Goal: Task Accomplishment & Management: Manage account settings

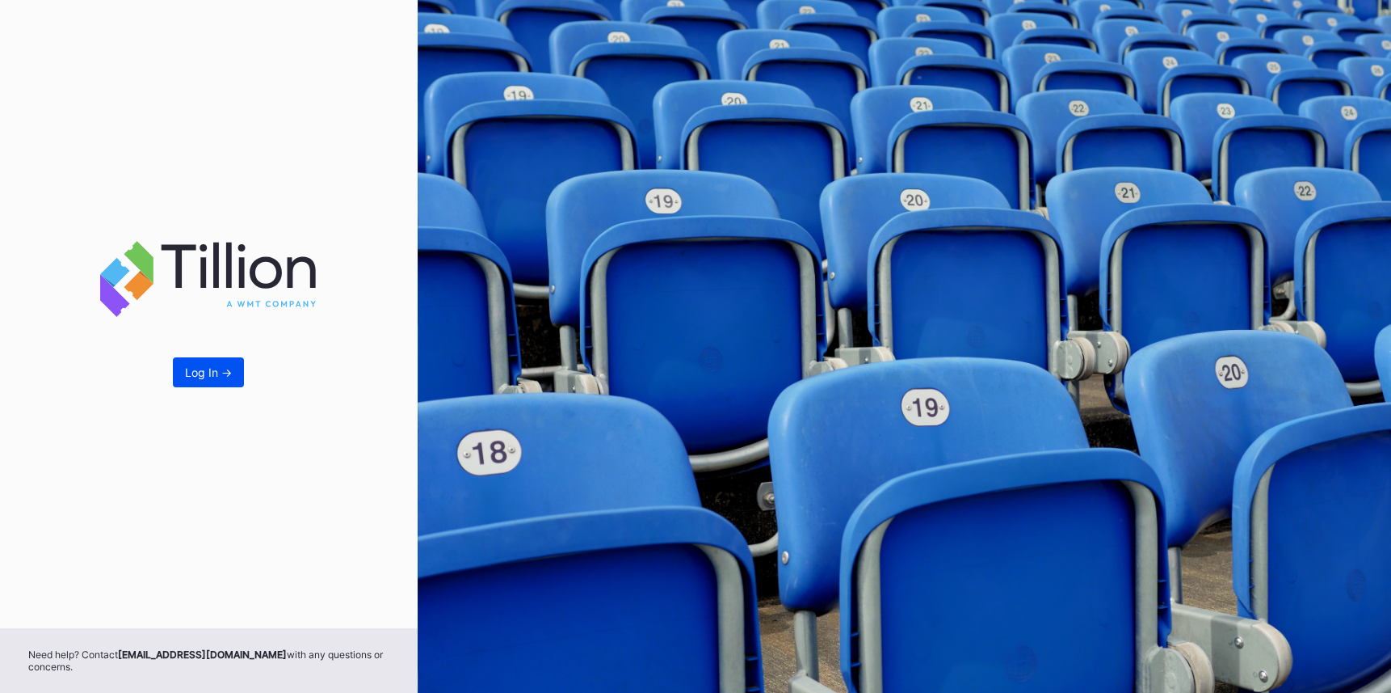
click at [211, 385] on button "Log In ->" at bounding box center [208, 372] width 71 height 30
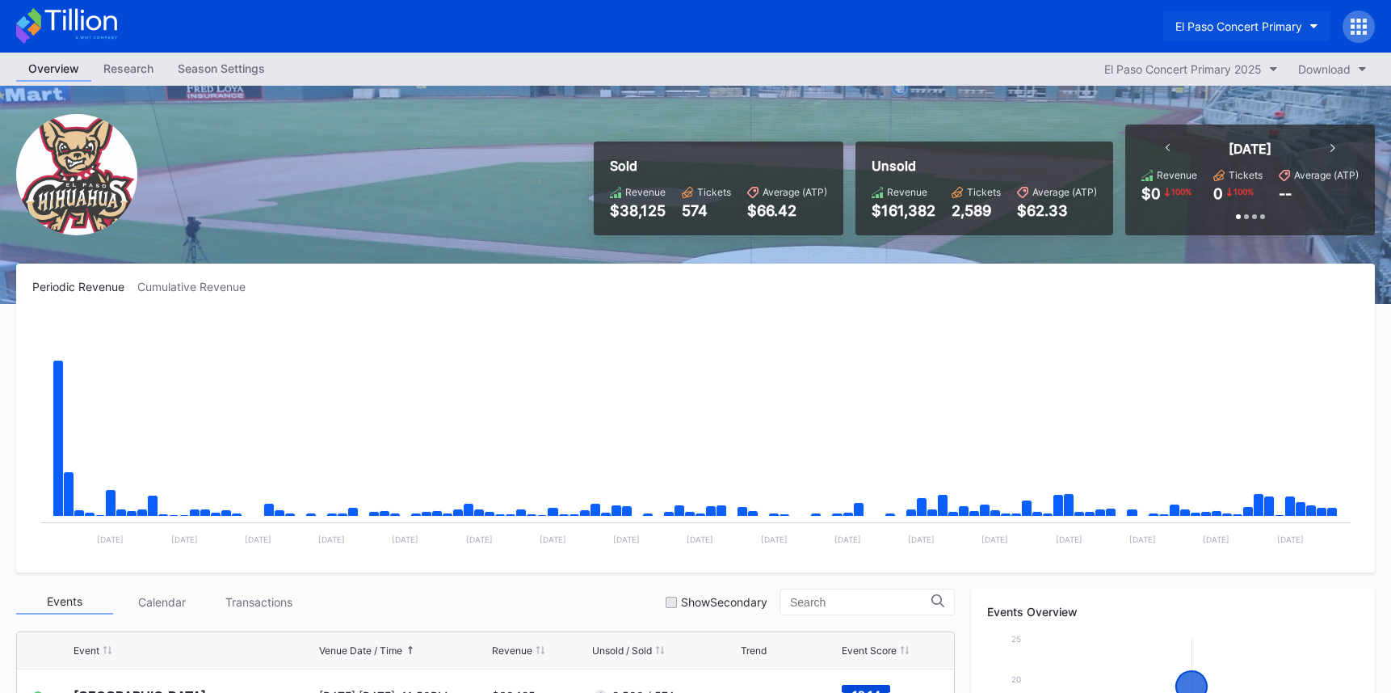
click at [1253, 20] on div "El Paso Concert Primary" at bounding box center [1239, 26] width 127 height 14
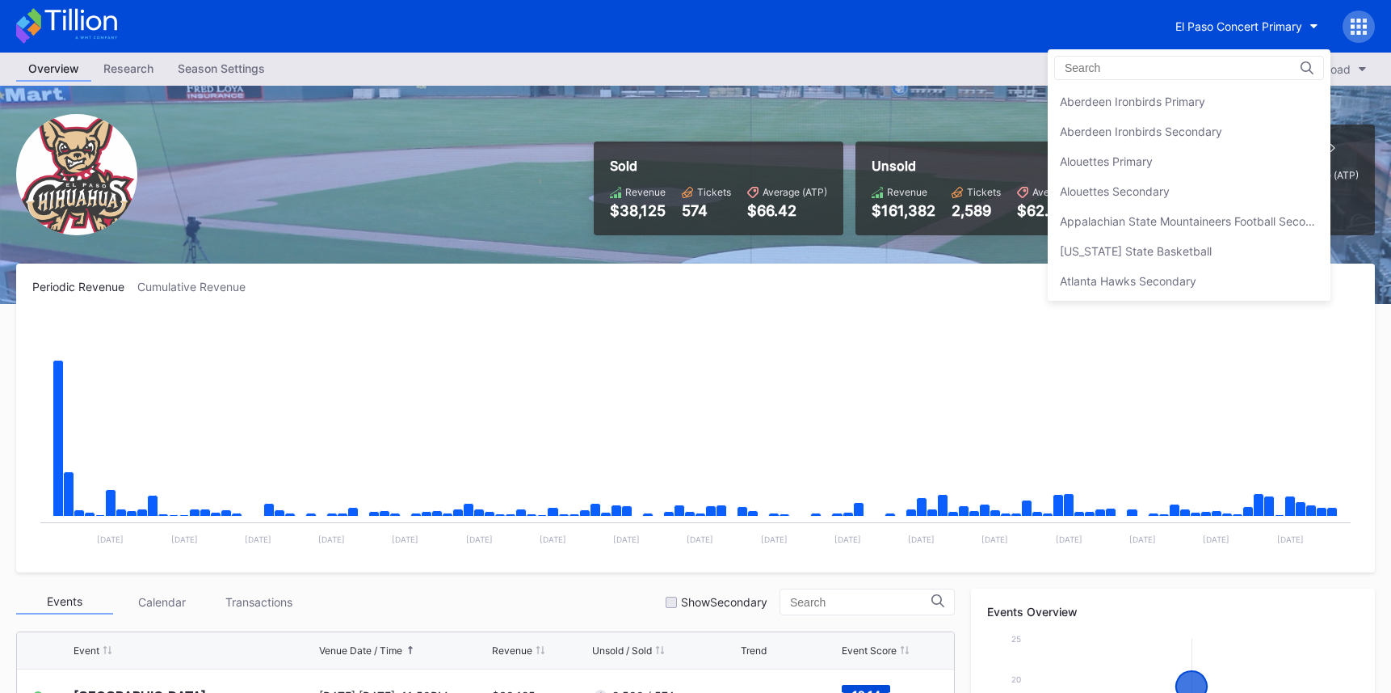
scroll to position [1465, 0]
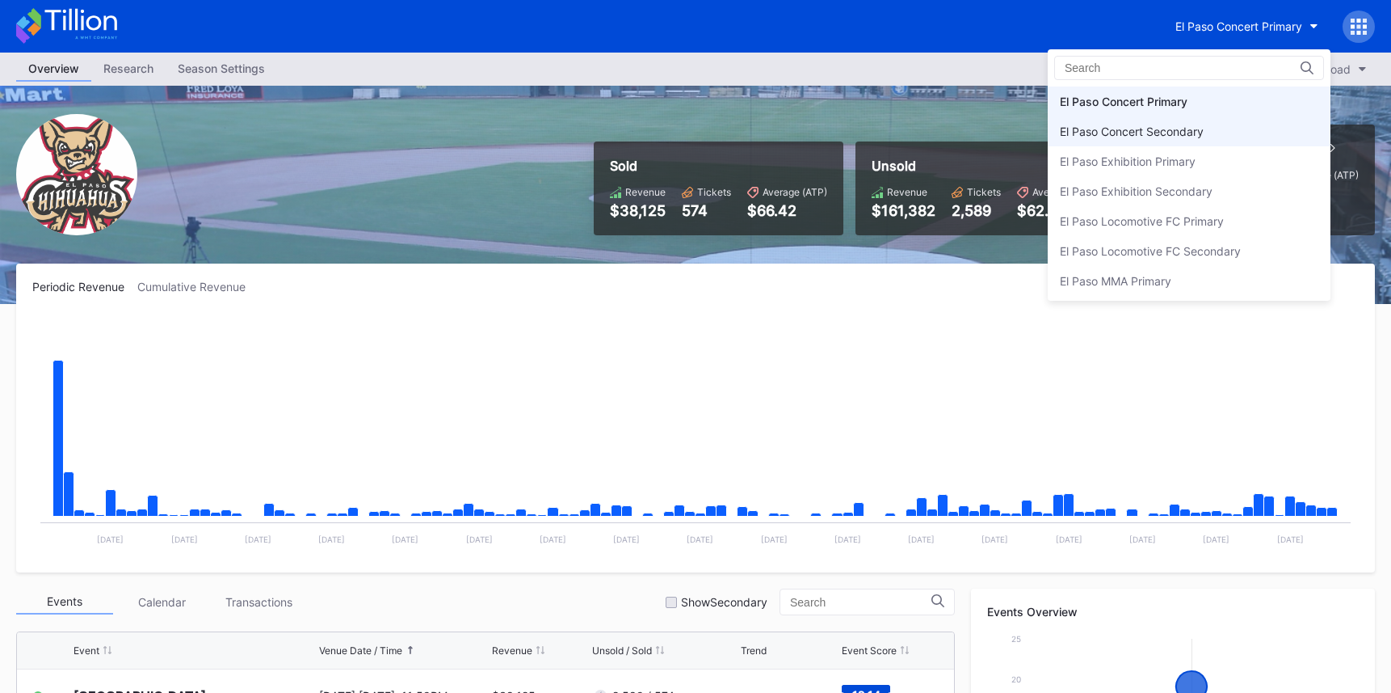
click at [1198, 120] on div "El Paso Concert Secondary" at bounding box center [1189, 131] width 283 height 30
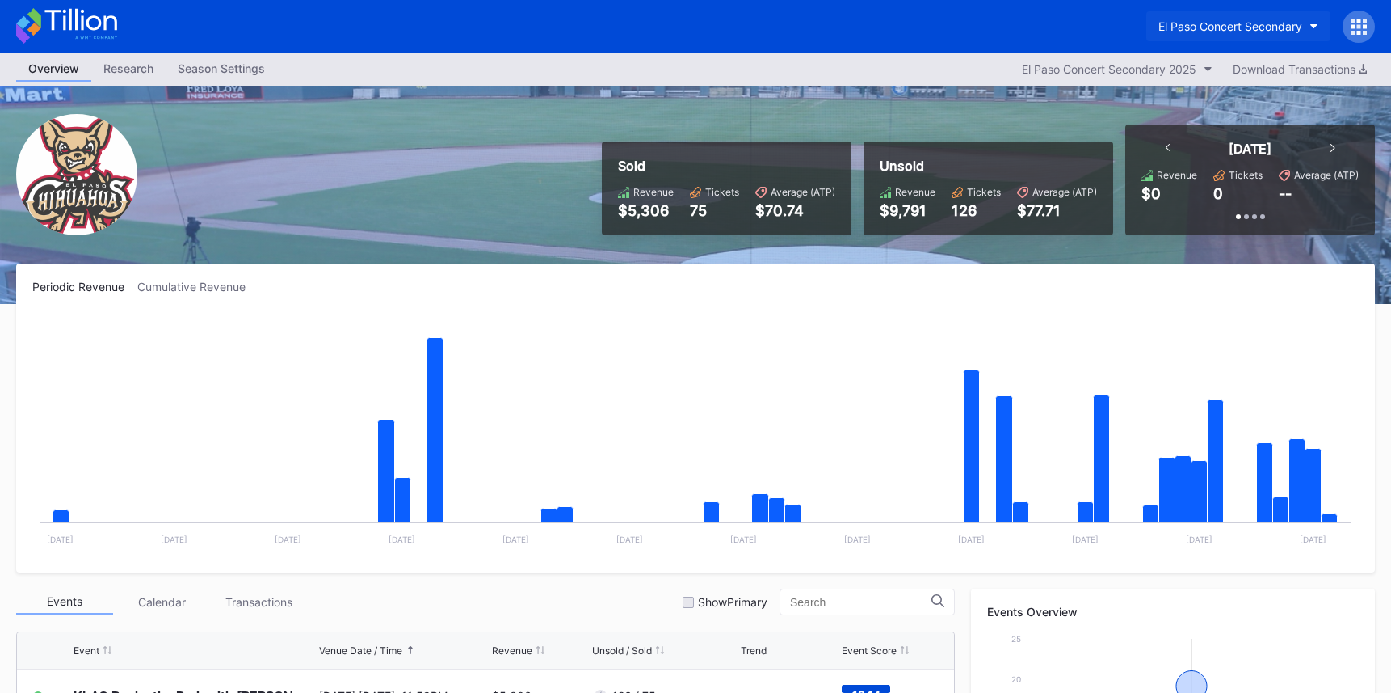
click at [1241, 31] on div "El Paso Concert Secondary" at bounding box center [1231, 26] width 144 height 14
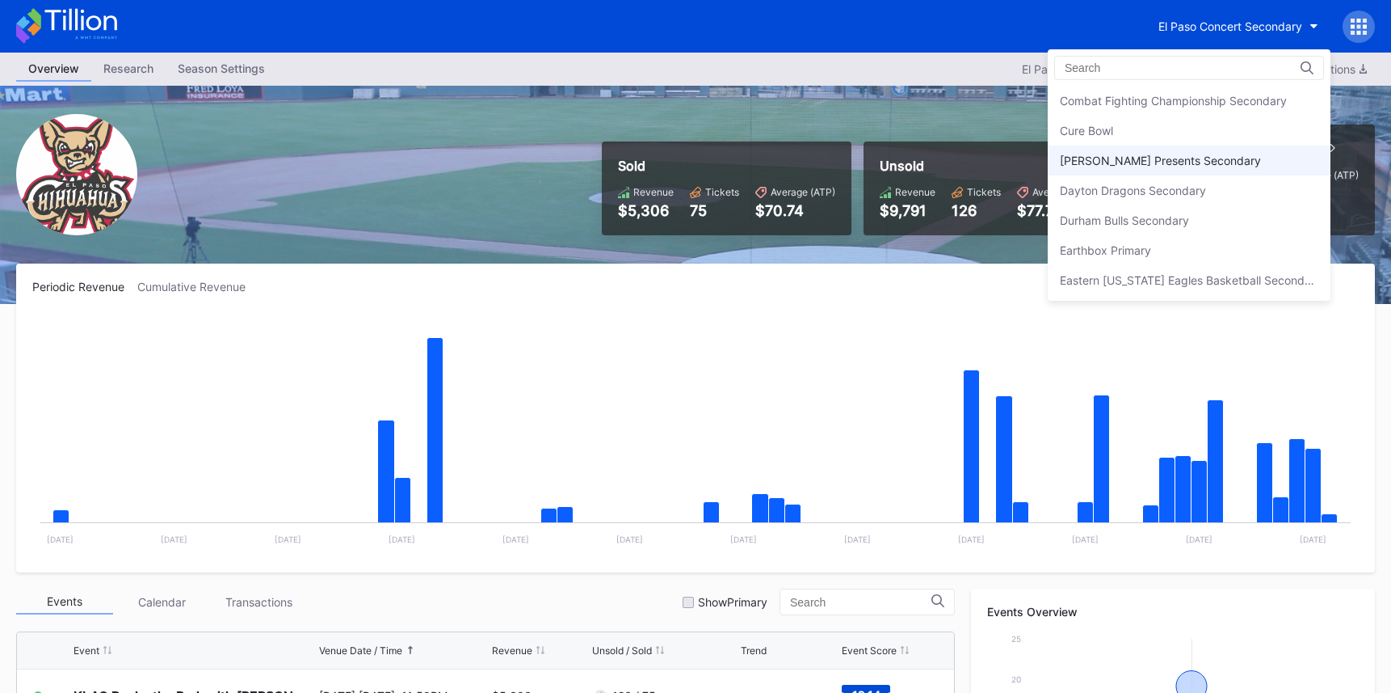
scroll to position [1108, 0]
click at [1231, 155] on div "Danny Wimmer Presents Secondary" at bounding box center [1160, 160] width 201 height 14
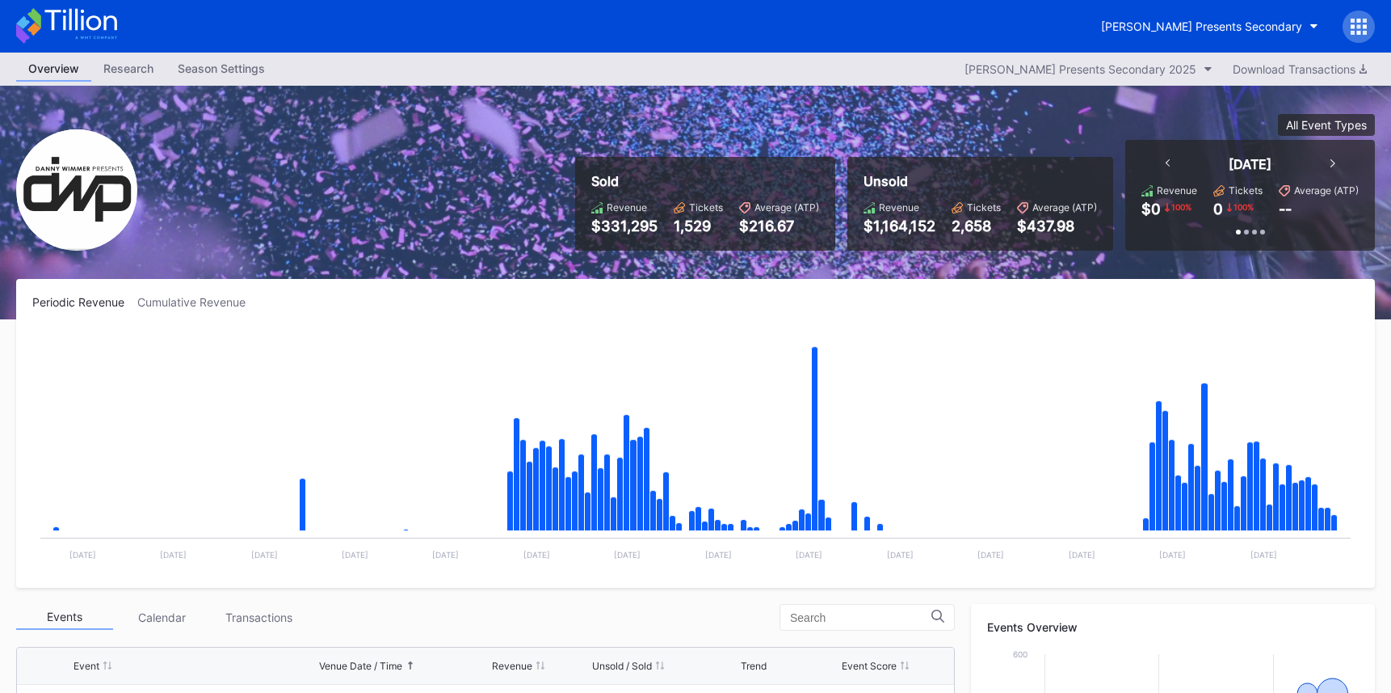
scroll to position [545, 0]
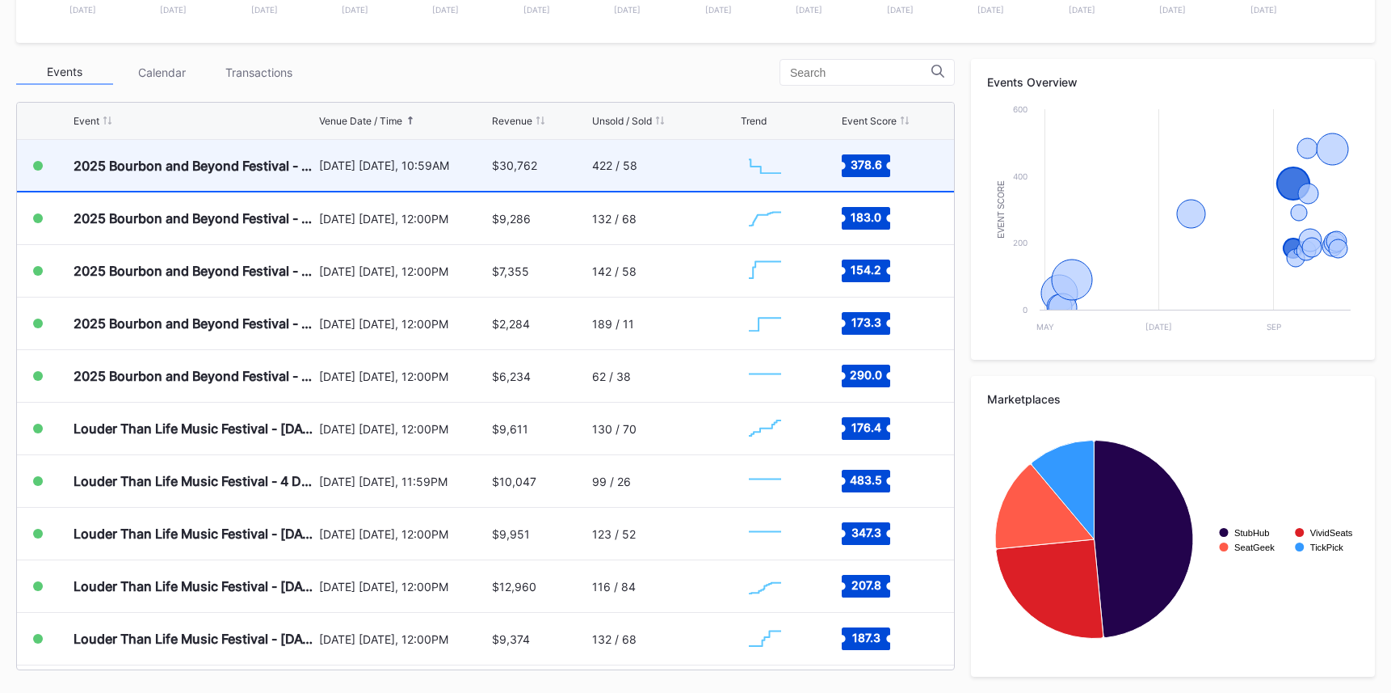
click at [703, 176] on div "422 / 58" at bounding box center [664, 165] width 145 height 51
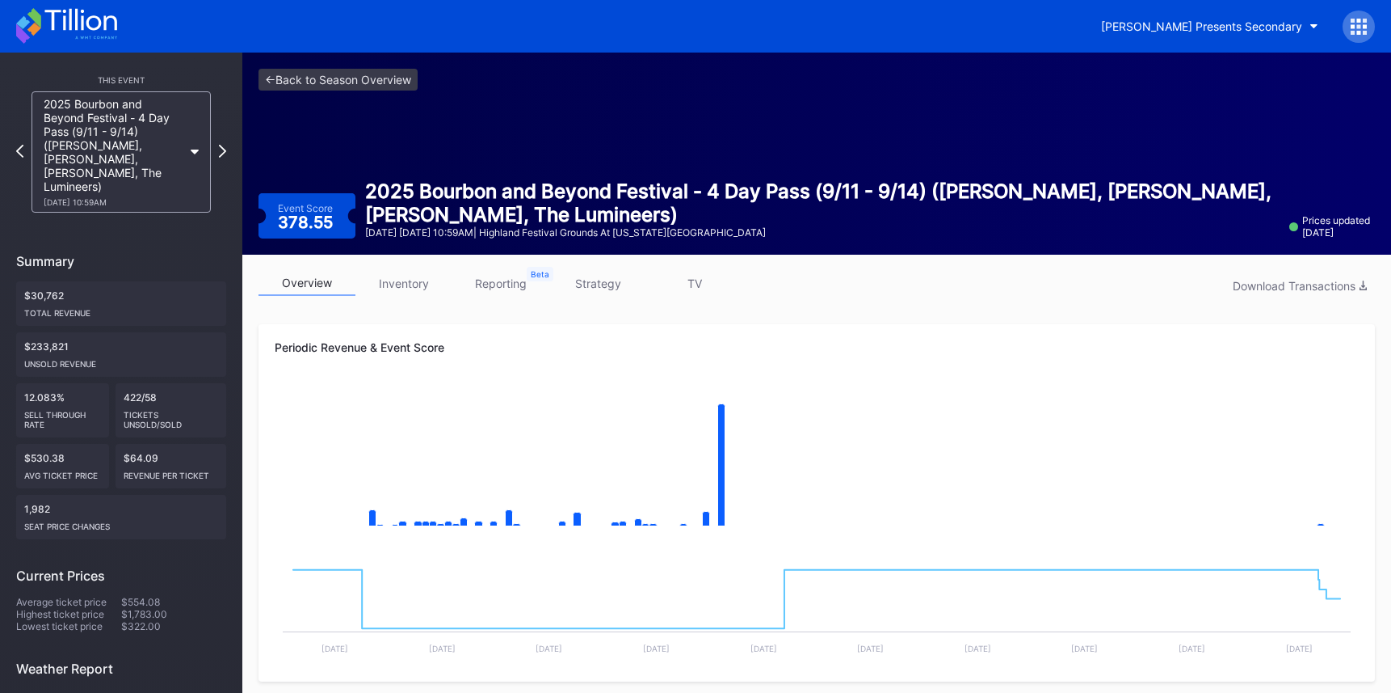
click at [623, 279] on link "strategy" at bounding box center [597, 283] width 97 height 25
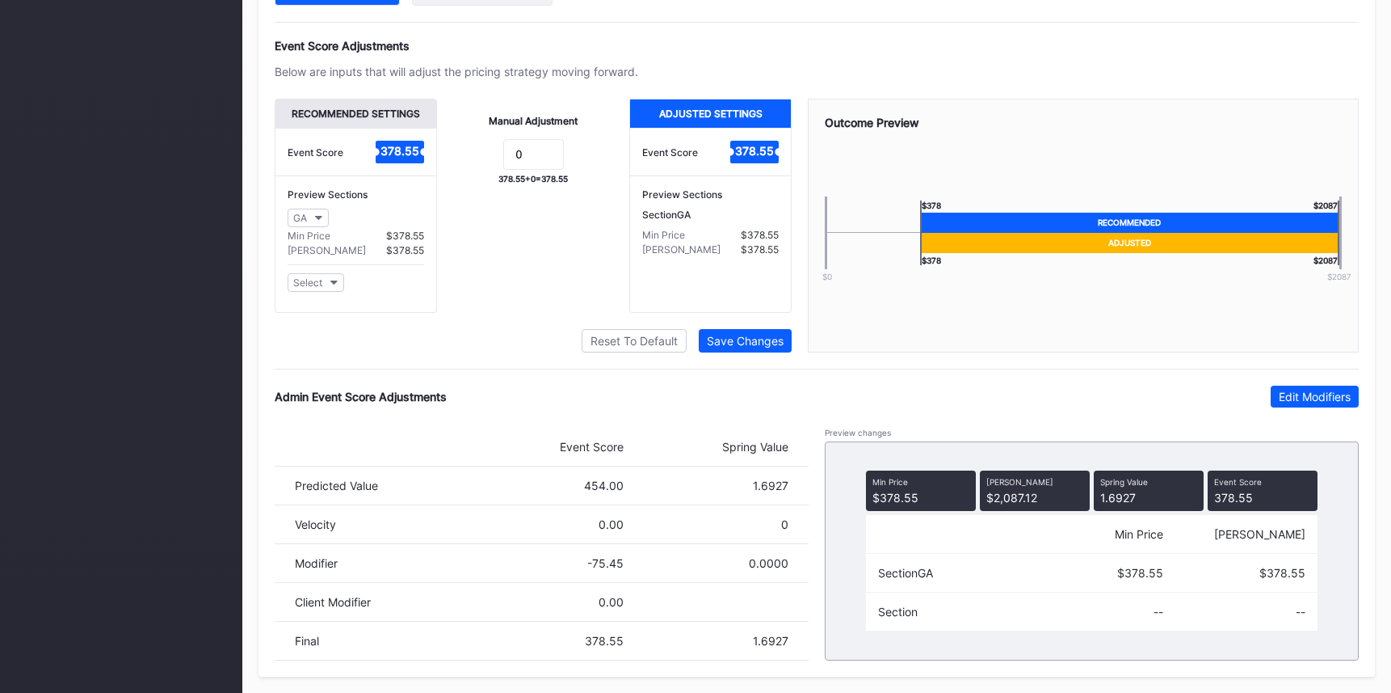
scroll to position [1059, 0]
click at [1291, 410] on div "Admin Event Score Adjustments Edit Modifiers Event Score Spring Value Predicted…" at bounding box center [817, 522] width 1084 height 275
click at [1292, 398] on div "Edit Modifiers" at bounding box center [1315, 396] width 72 height 14
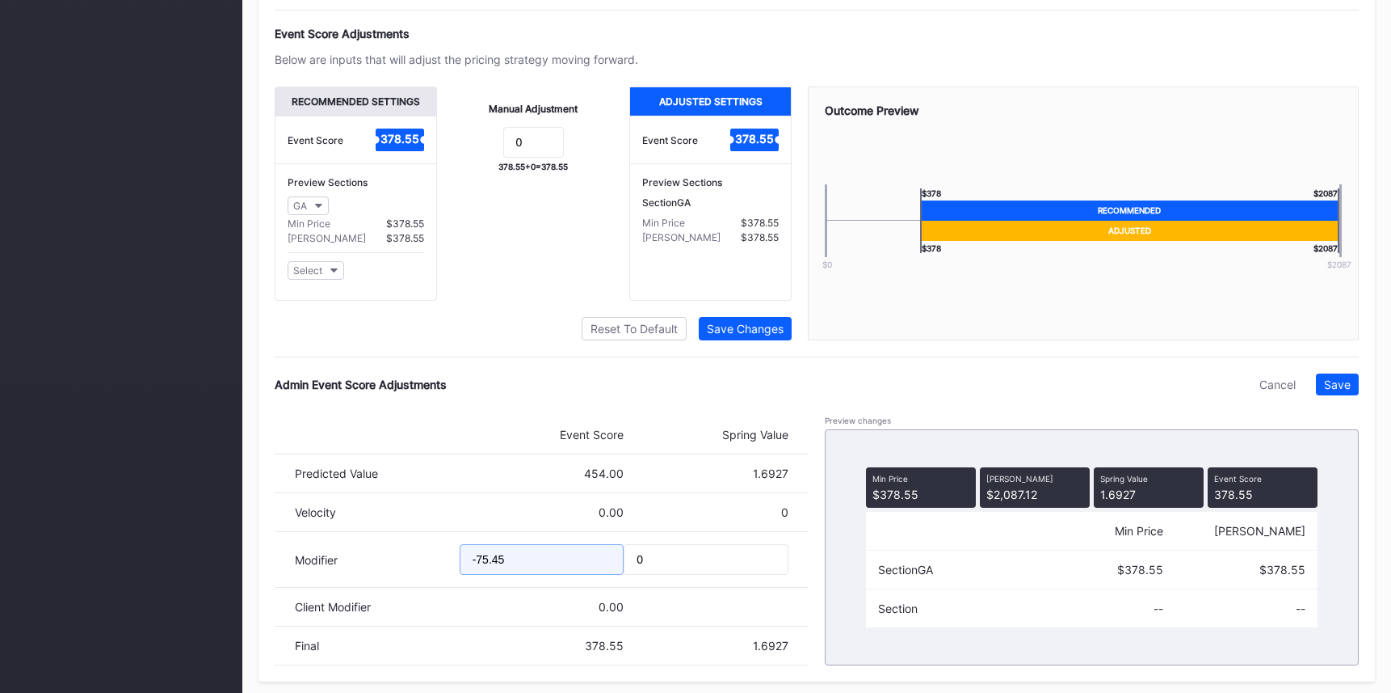
click at [485, 566] on input "-75.45" at bounding box center [542, 559] width 165 height 31
type input "-98.12"
click at [1363, 390] on div "Pricing Strategy Pricing Status Turn this toggle off to prevent any pricing mod…" at bounding box center [817, 181] width 1117 height 999
click at [1341, 391] on div "Save" at bounding box center [1337, 384] width 27 height 14
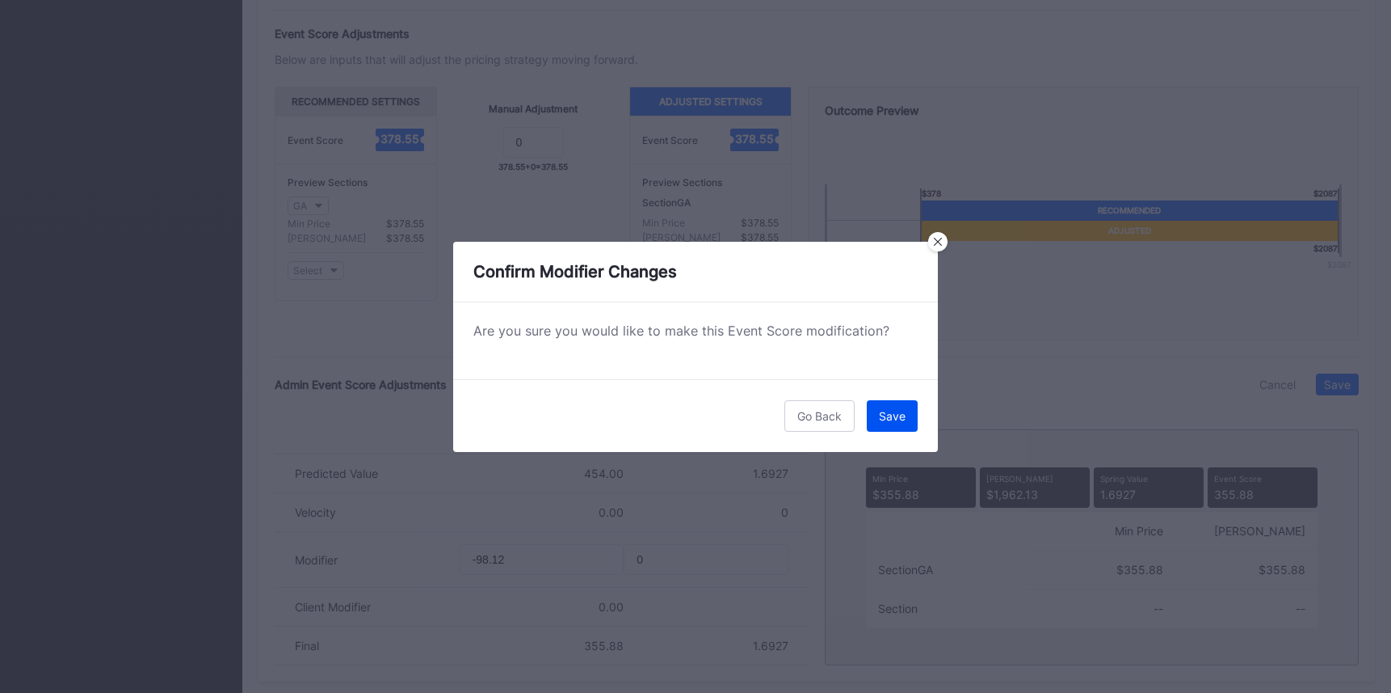
click at [889, 404] on button "Save" at bounding box center [892, 416] width 51 height 32
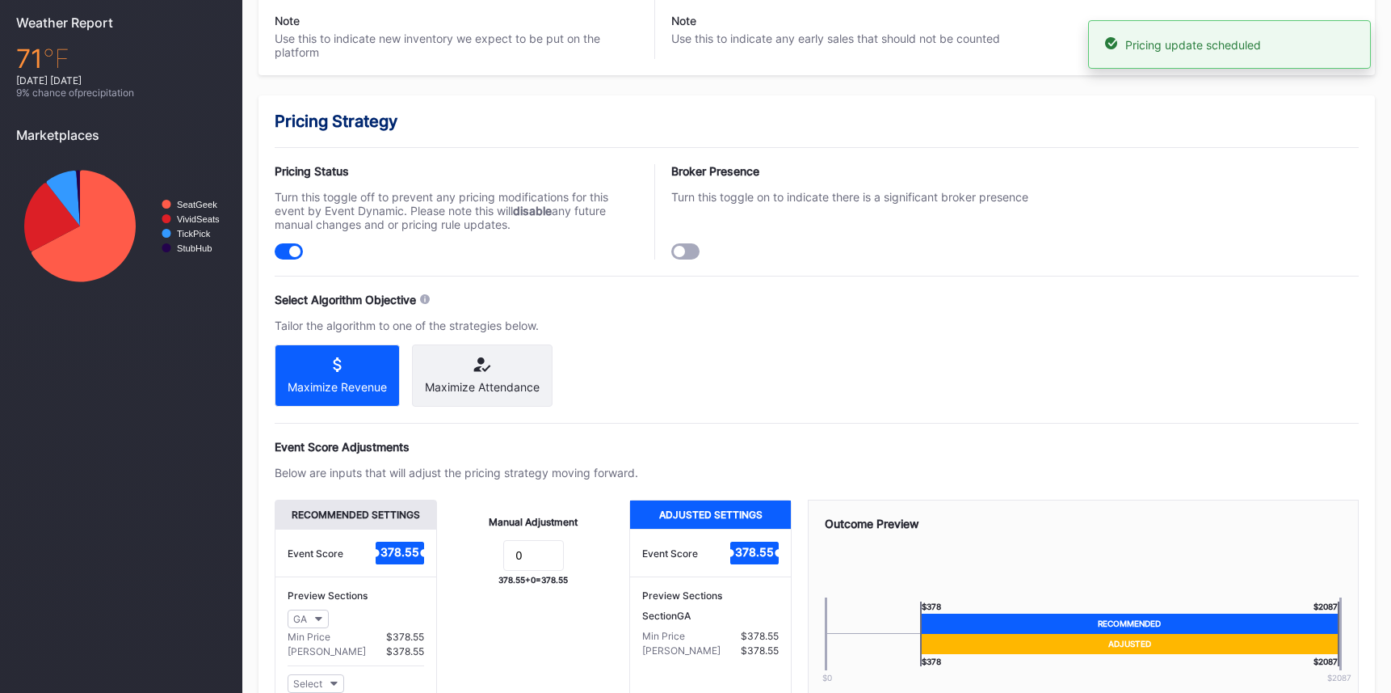
scroll to position [0, 0]
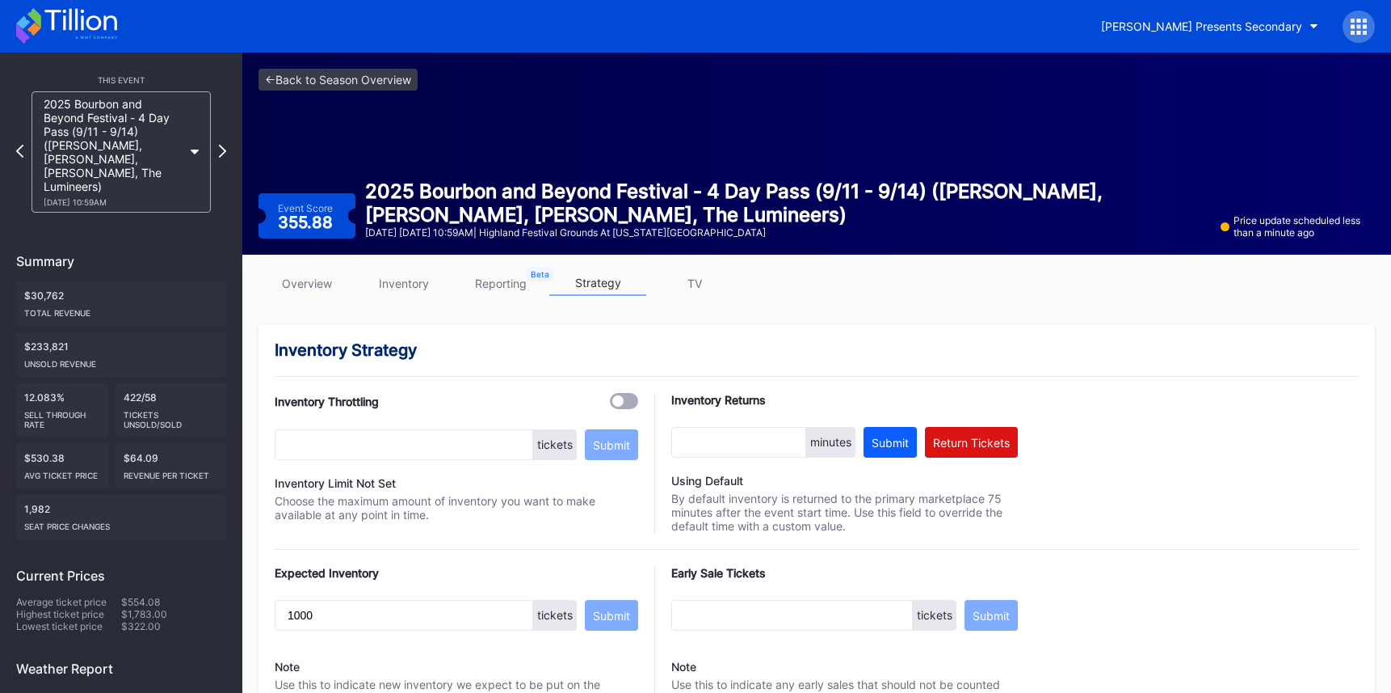
click at [406, 67] on div "<- Back to Season Overview Event Score 355.88 2025 Bourbon and Beyond Festival …" at bounding box center [816, 154] width 1149 height 202
click at [398, 74] on link "<- Back to Season Overview" at bounding box center [338, 80] width 159 height 22
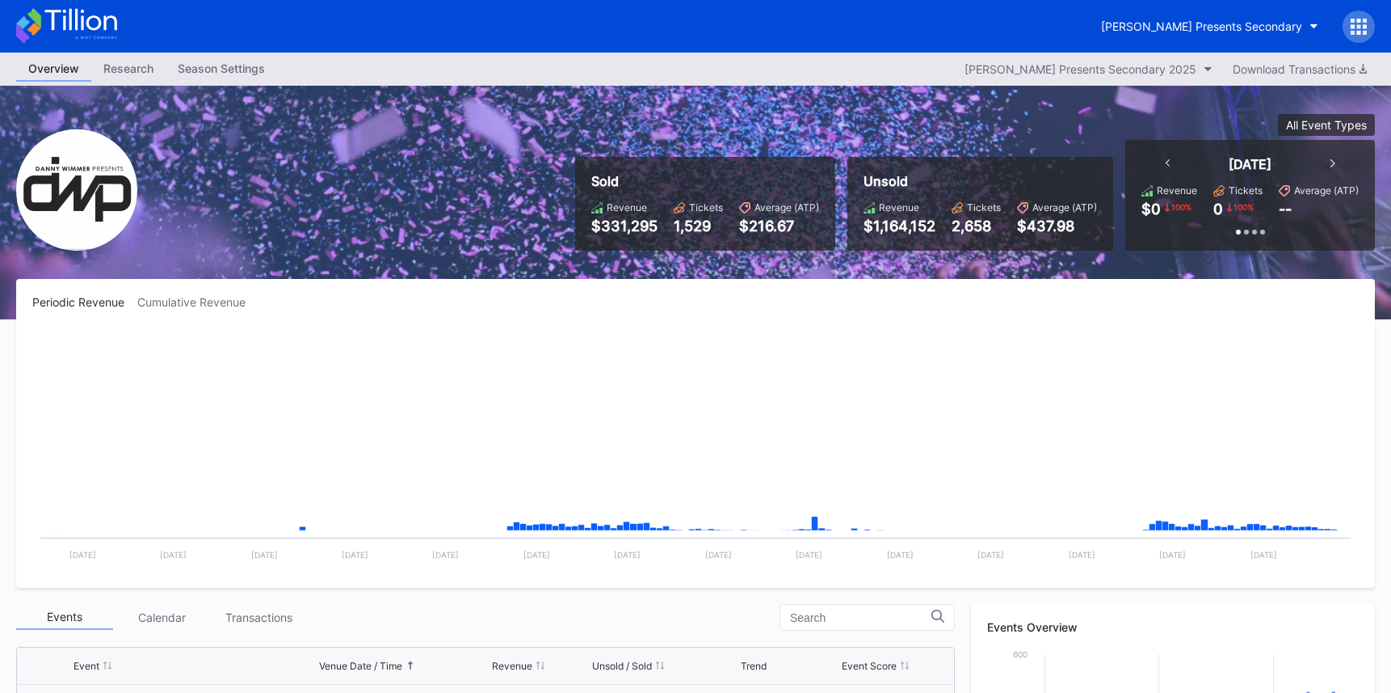
scroll to position [263, 0]
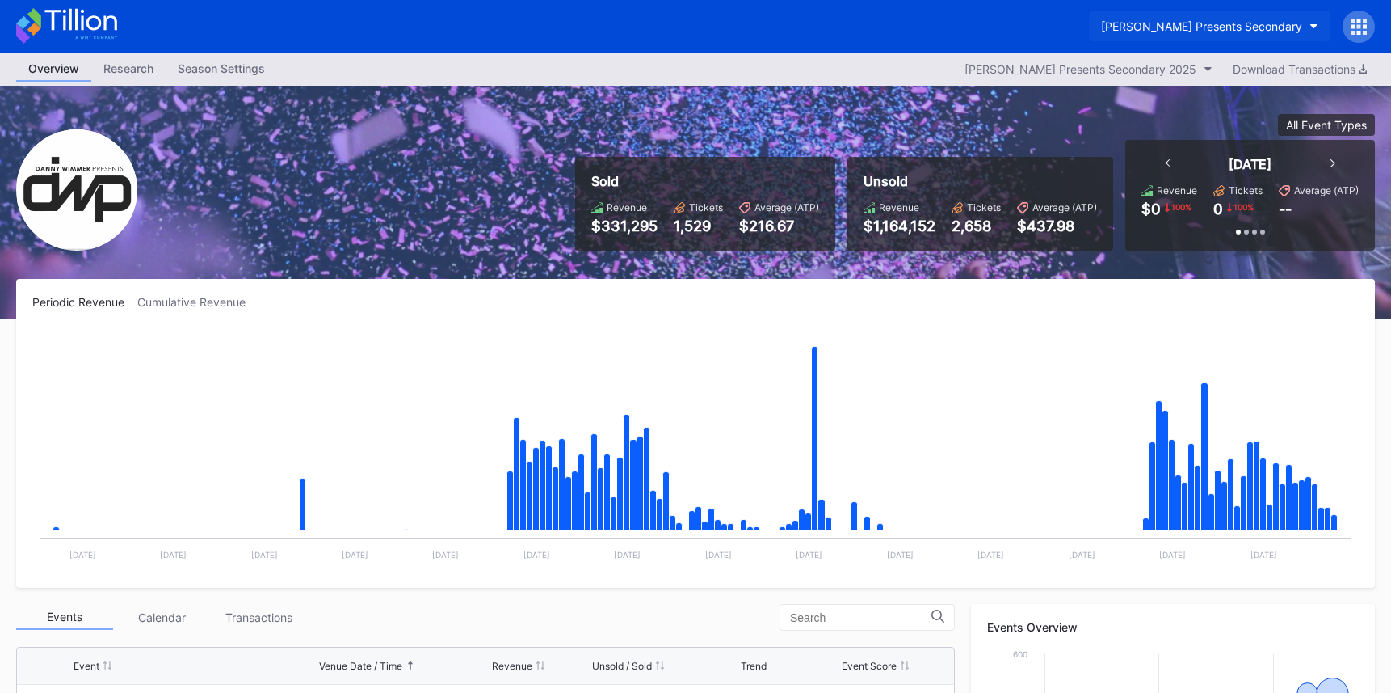
click at [1237, 29] on div "Danny Wimmer Presents Secondary" at bounding box center [1201, 26] width 201 height 14
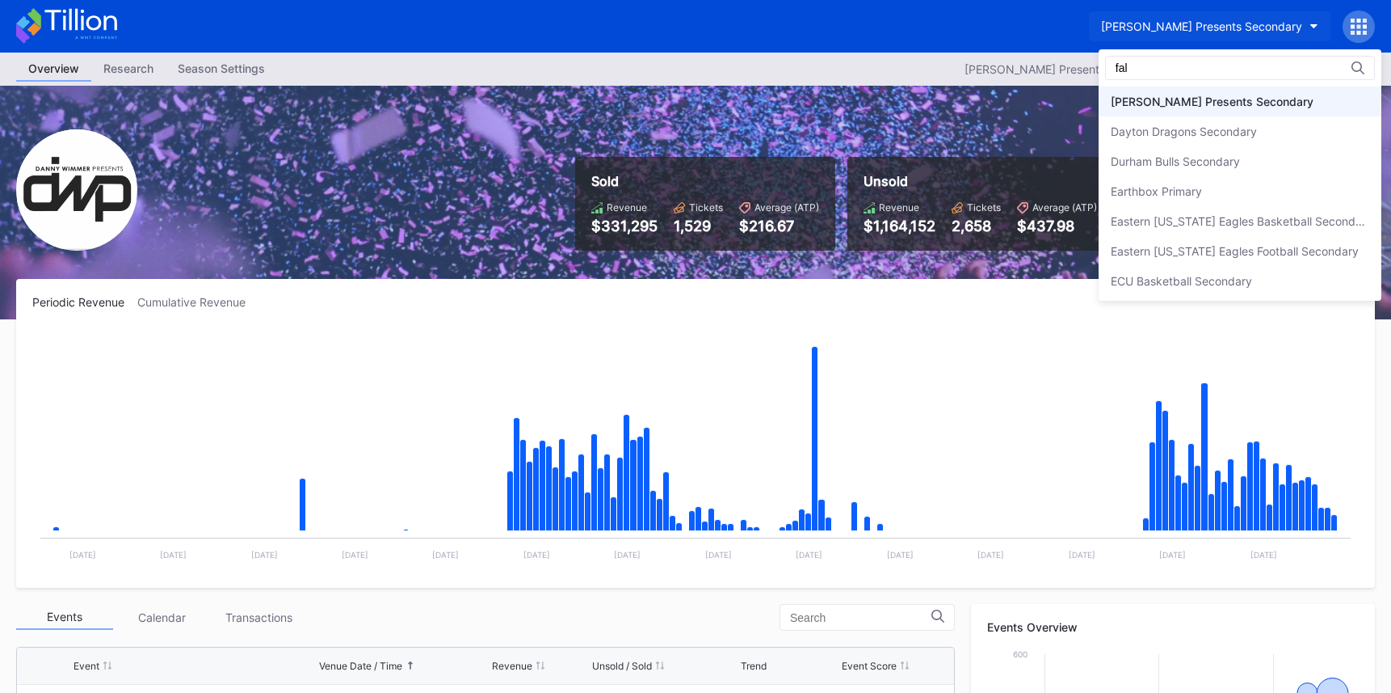
scroll to position [0, 0]
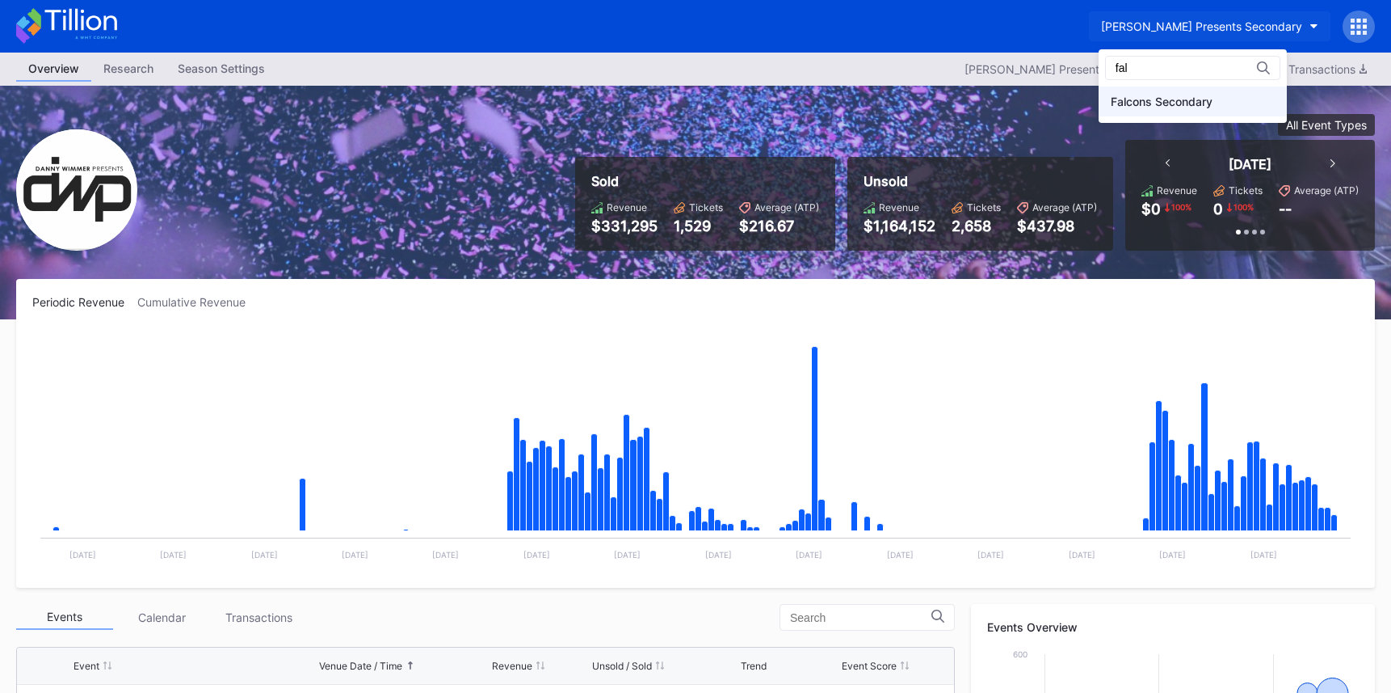
type input "fal"
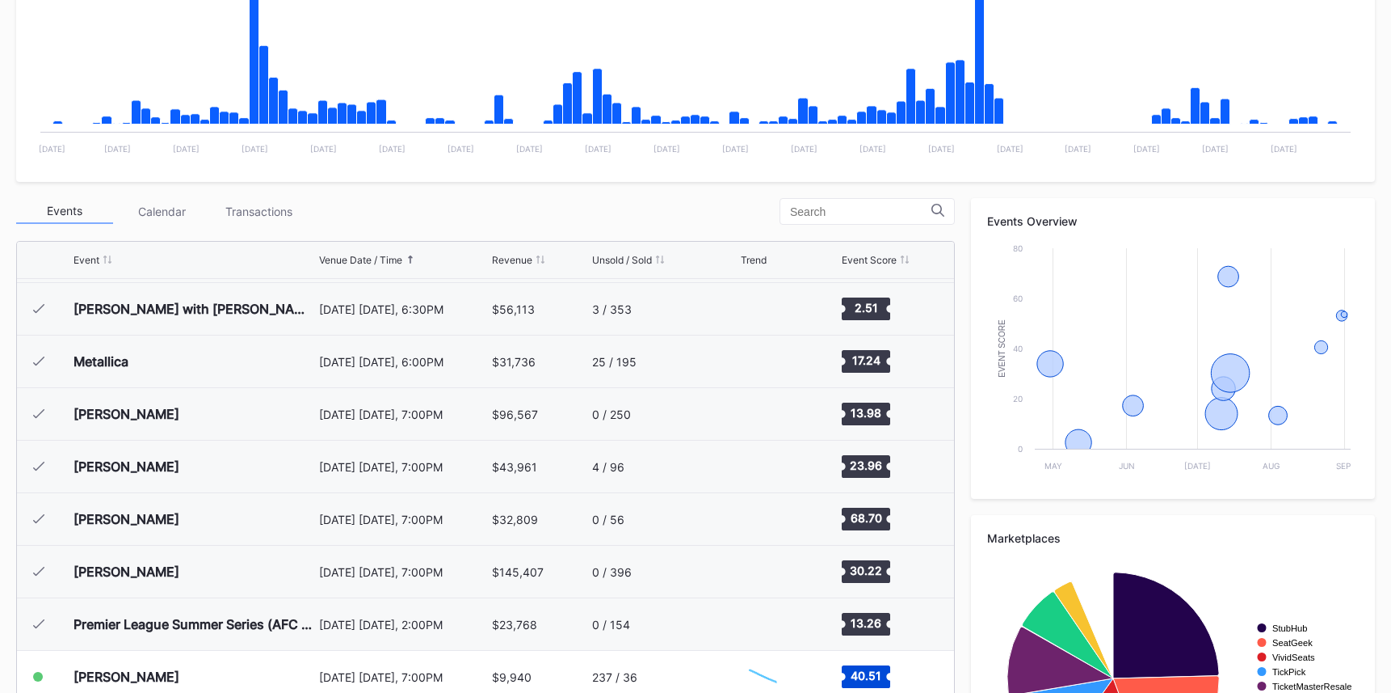
scroll to position [545, 0]
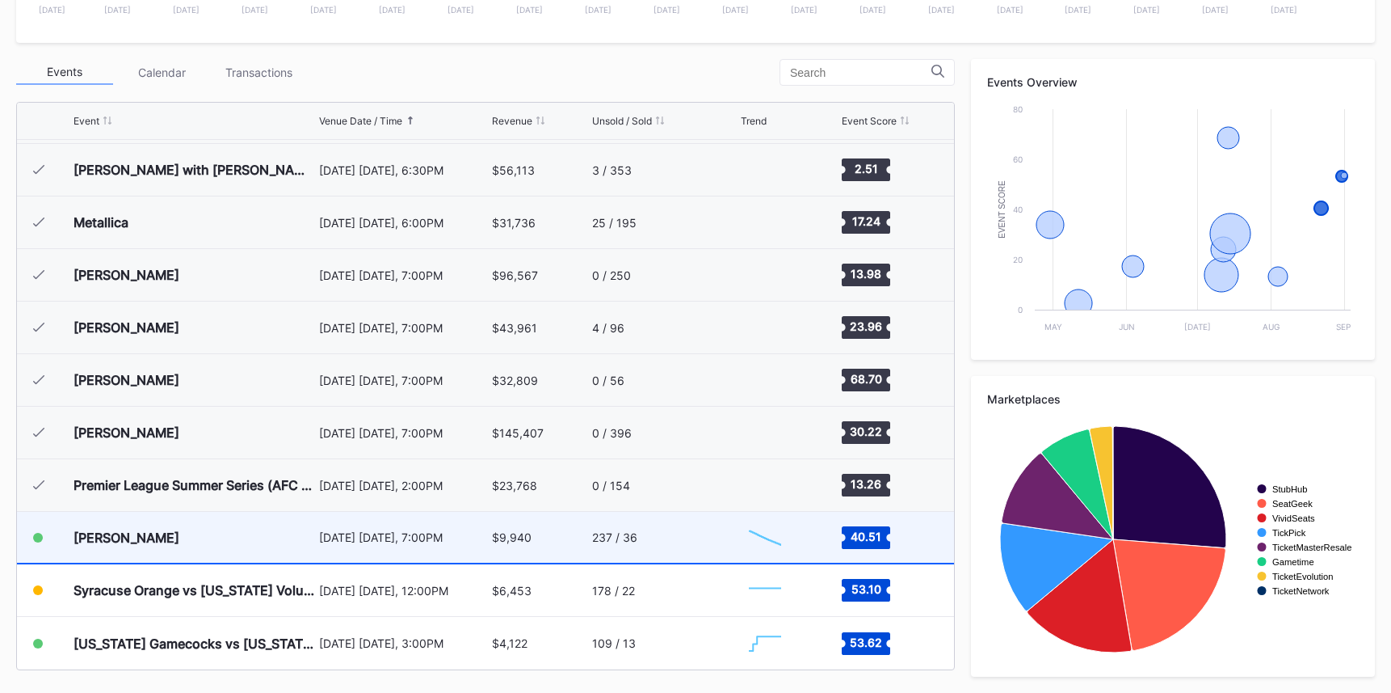
click at [476, 541] on div "August 21 Thursday, 7:00PM" at bounding box center [403, 537] width 169 height 14
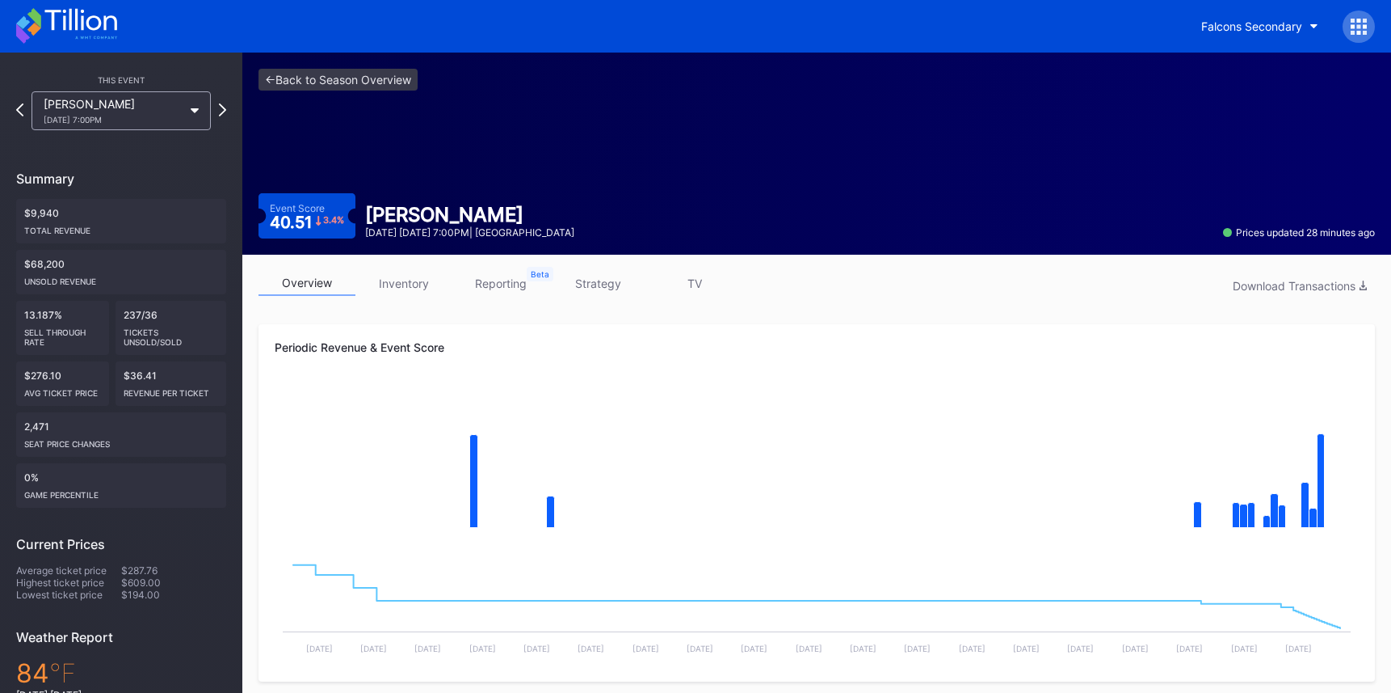
click at [597, 288] on link "strategy" at bounding box center [597, 283] width 97 height 25
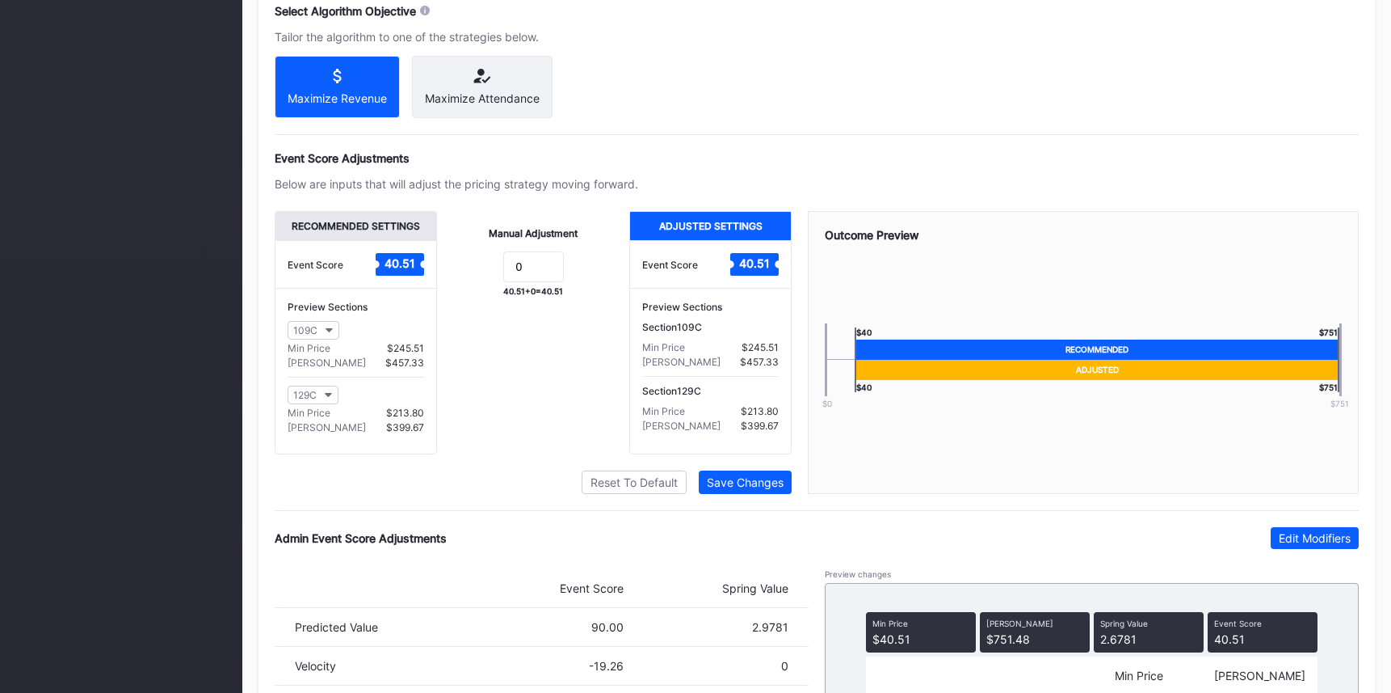
scroll to position [1087, 0]
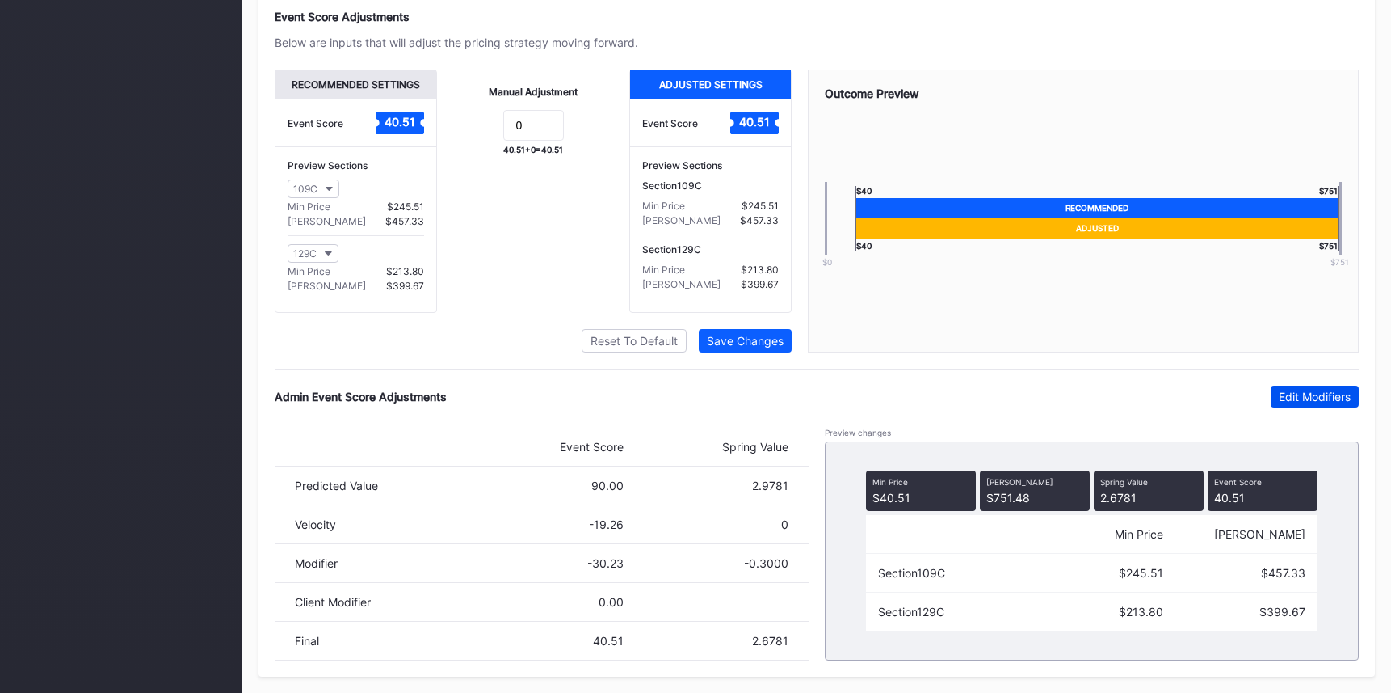
click at [1354, 395] on button "Edit Modifiers" at bounding box center [1315, 396] width 88 height 22
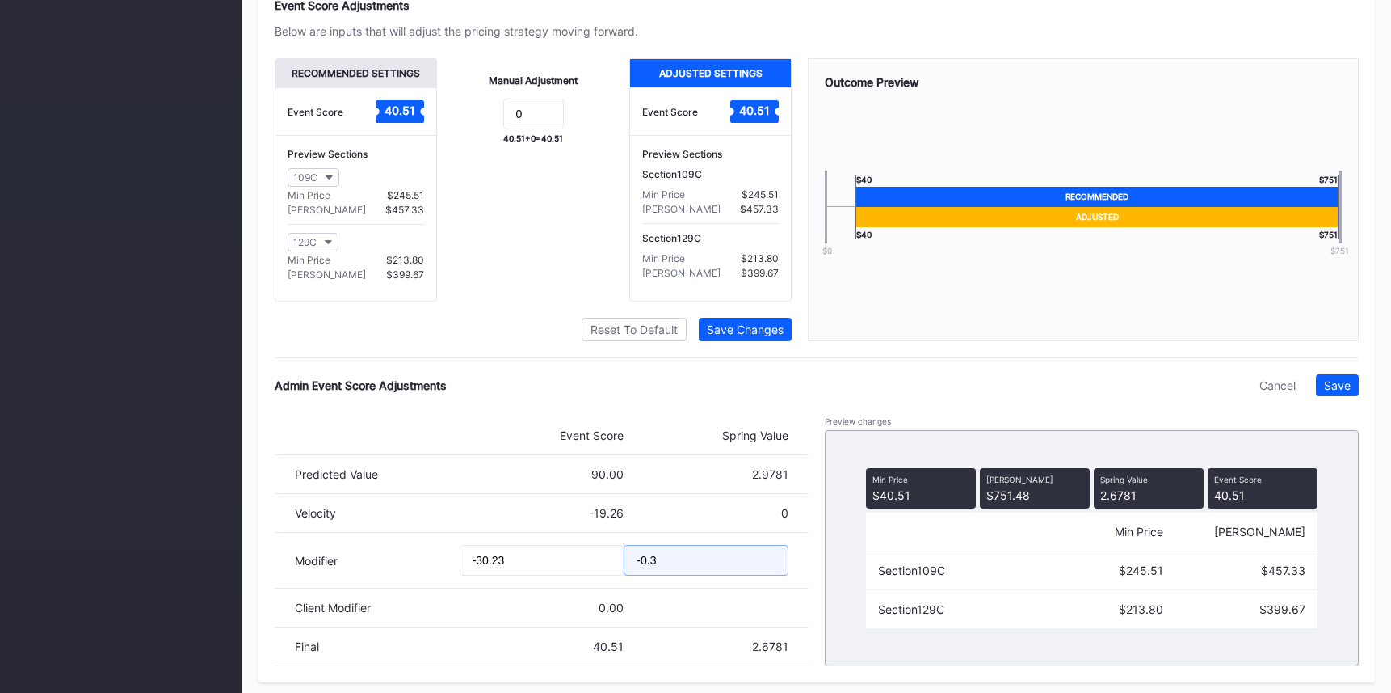
click at [785, 575] on input "-0.3" at bounding box center [706, 560] width 165 height 31
type input "-0.4"
click at [1325, 392] on div "Save" at bounding box center [1337, 385] width 27 height 14
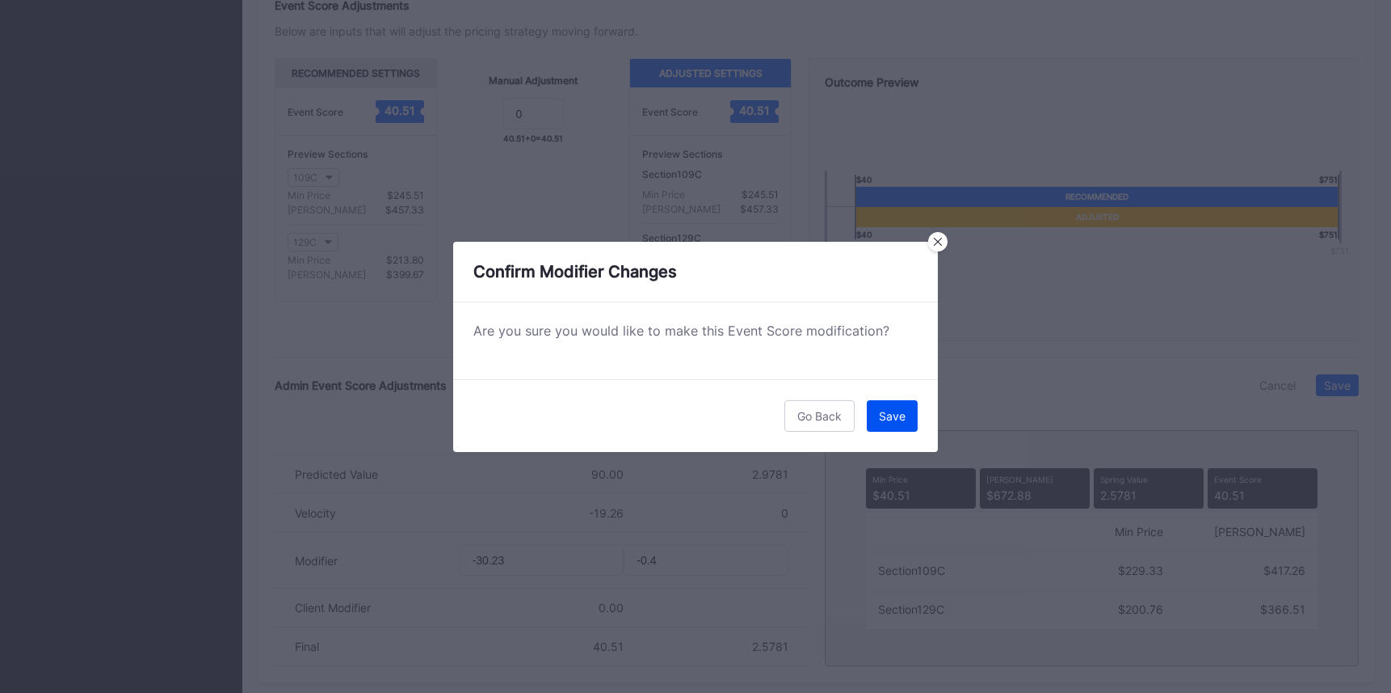
click at [894, 414] on div "Save" at bounding box center [892, 416] width 27 height 14
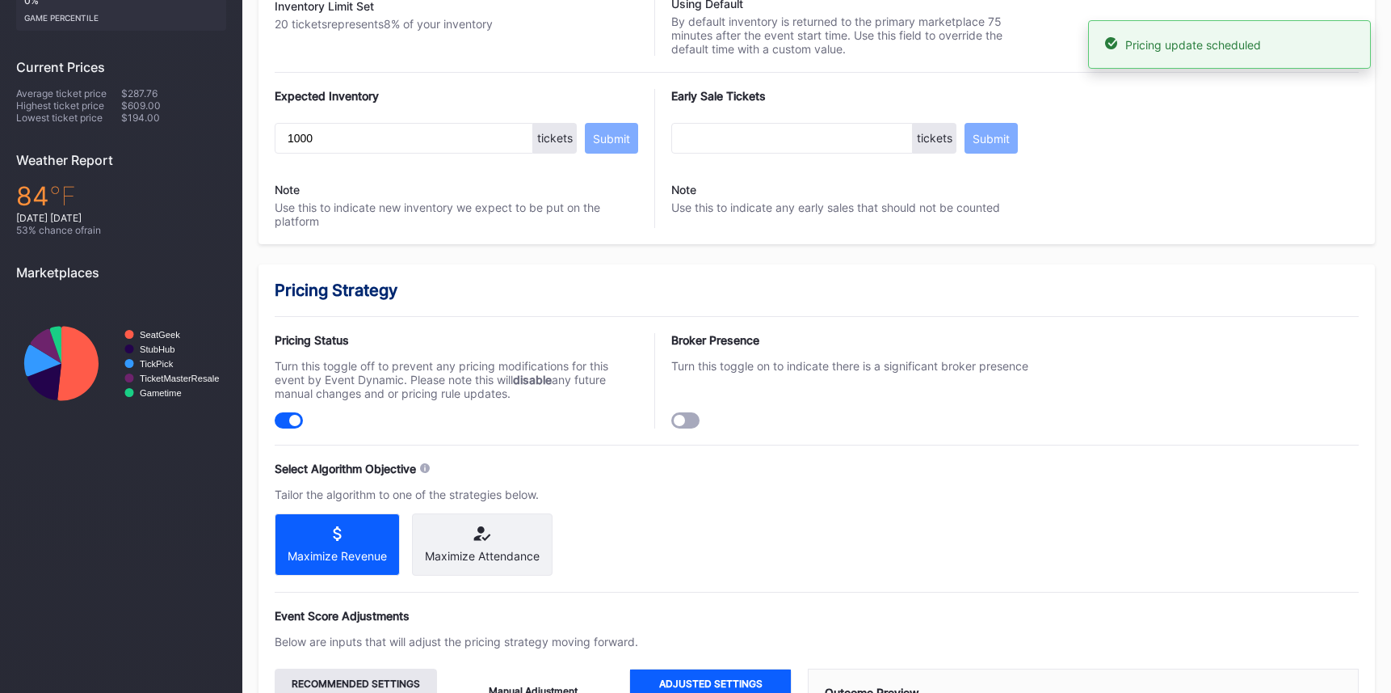
scroll to position [0, 0]
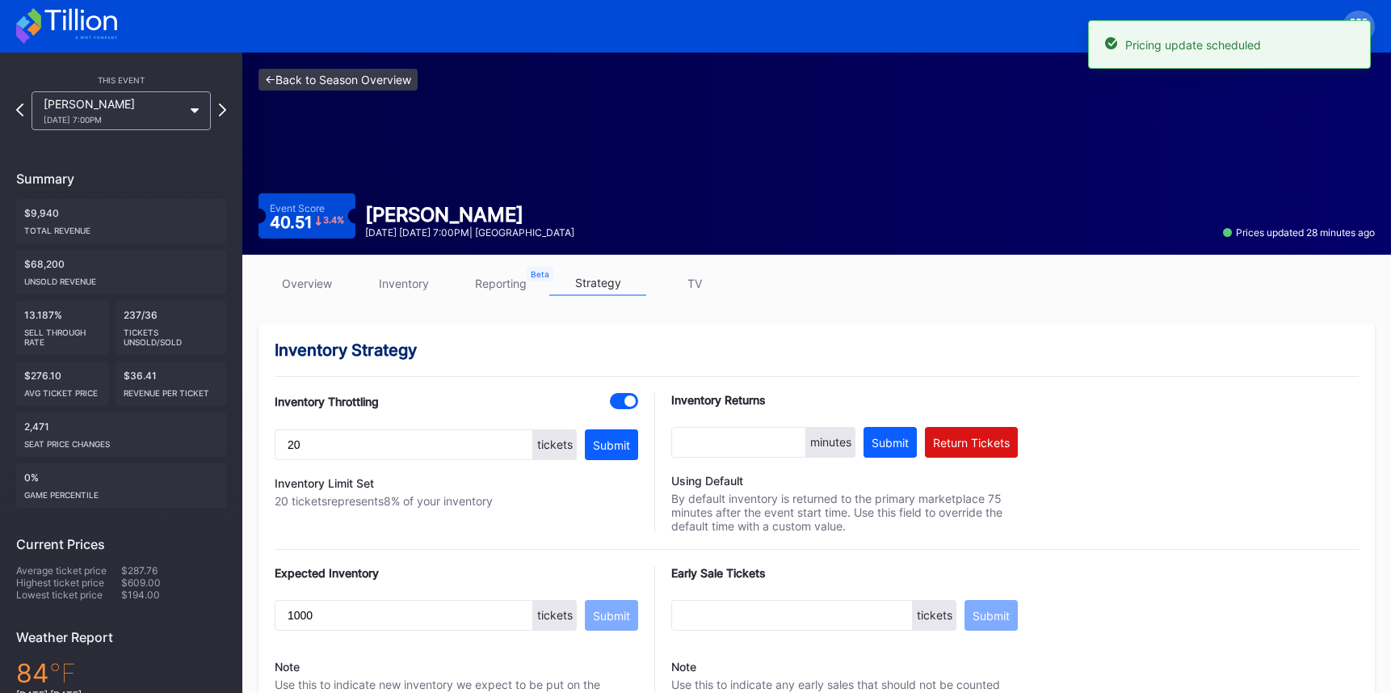
click at [342, 72] on link "<- Back to Season Overview" at bounding box center [338, 80] width 159 height 22
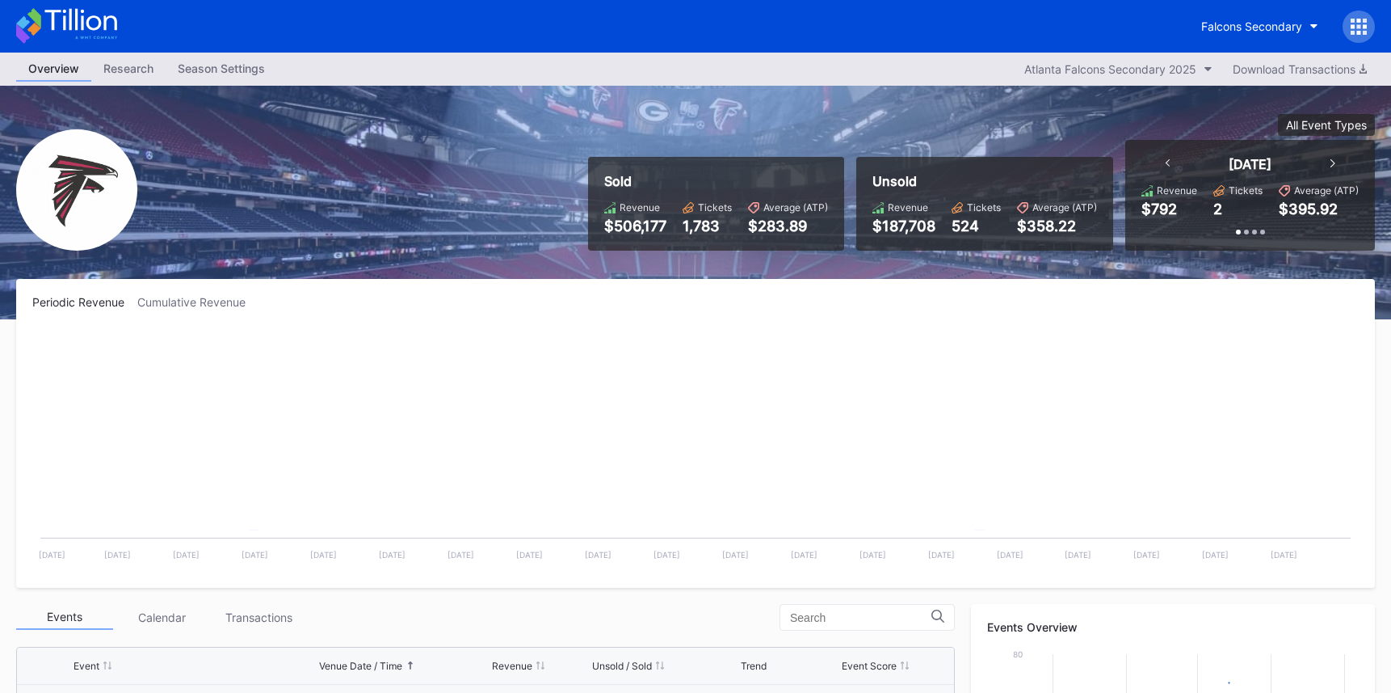
scroll to position [48, 0]
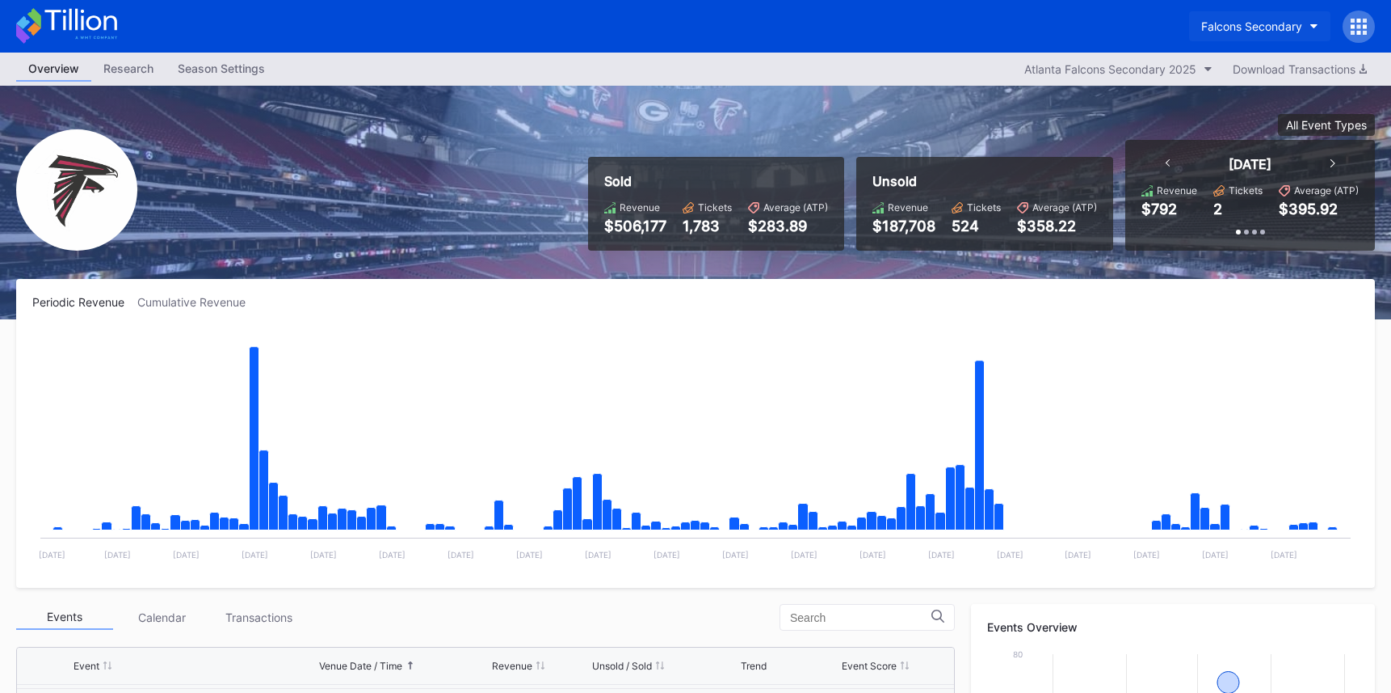
click at [1227, 16] on button "Falcons Secondary" at bounding box center [1259, 26] width 141 height 30
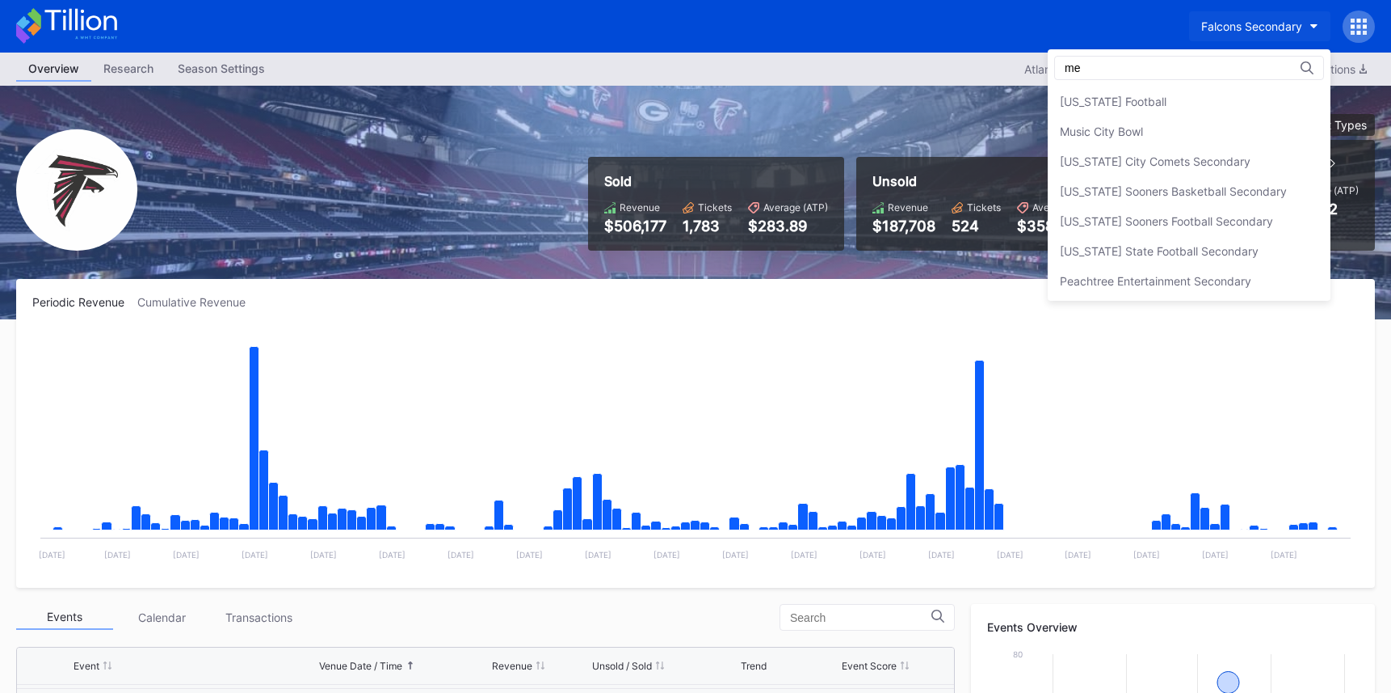
scroll to position [0, 0]
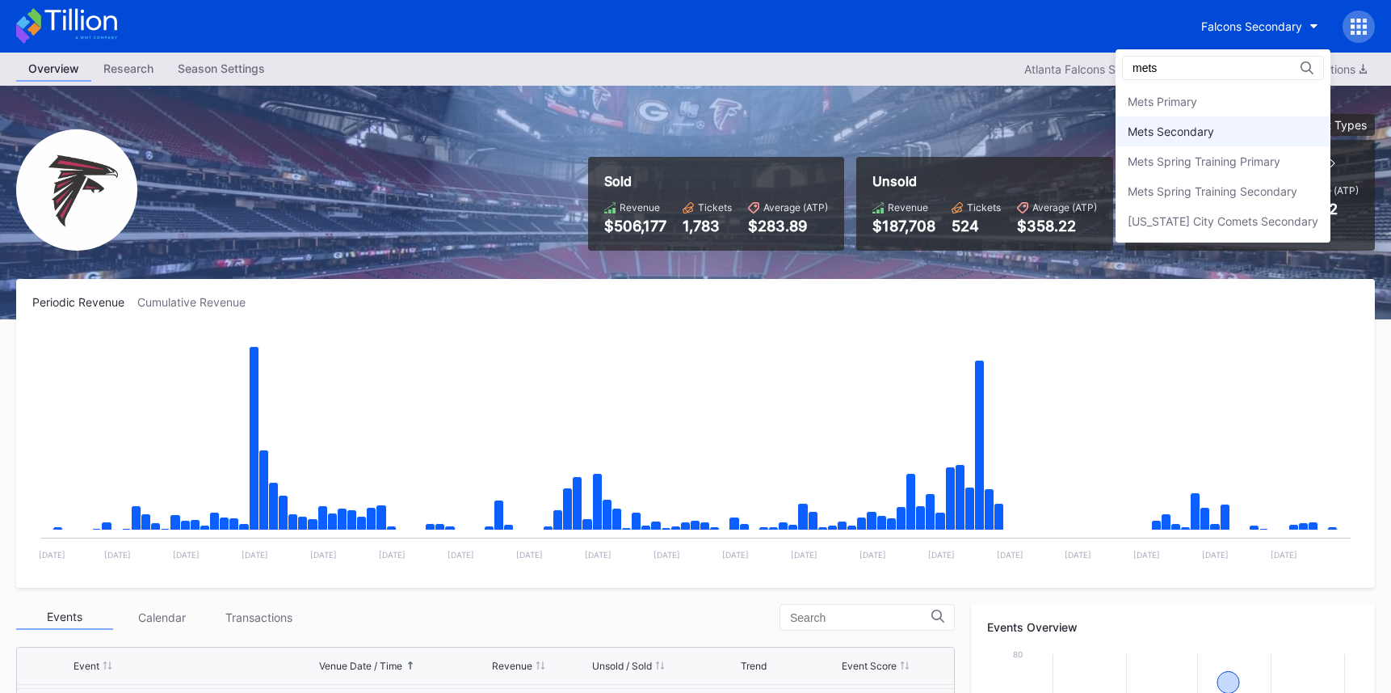
type input "mets"
click at [1217, 121] on div "Mets Secondary" at bounding box center [1223, 131] width 215 height 30
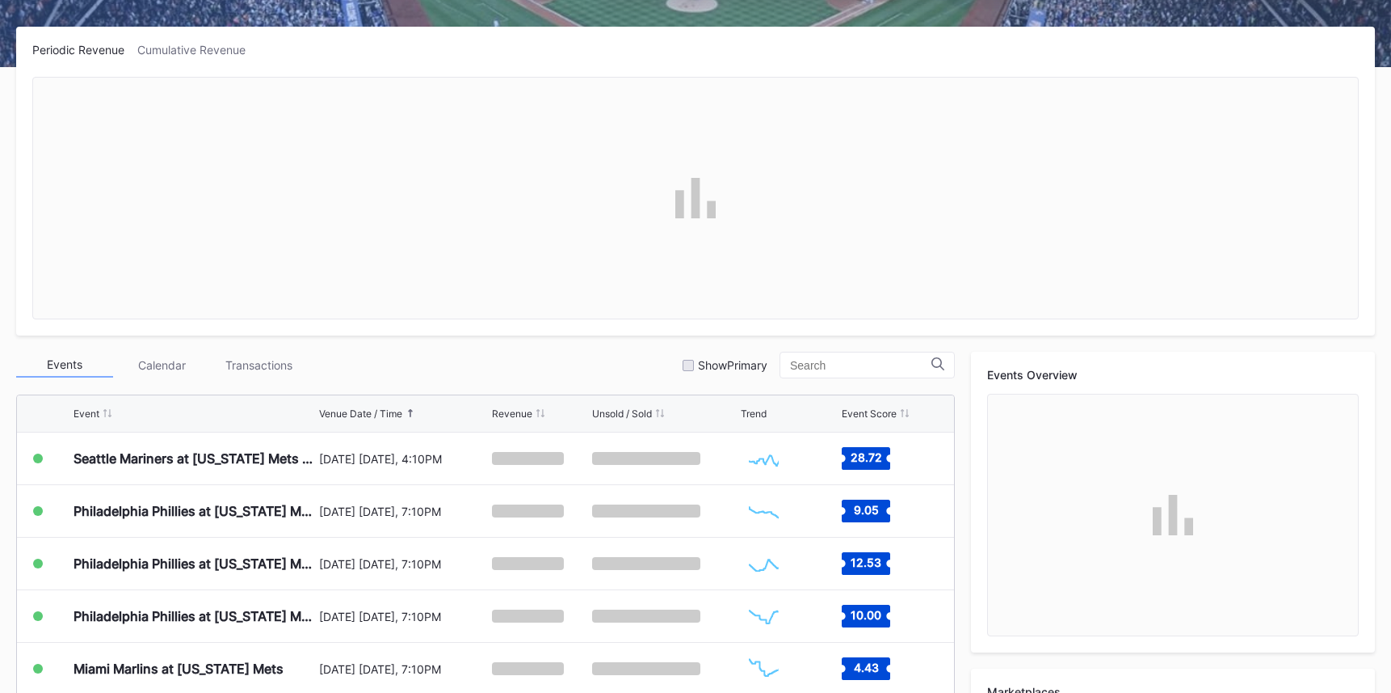
scroll to position [529, 0]
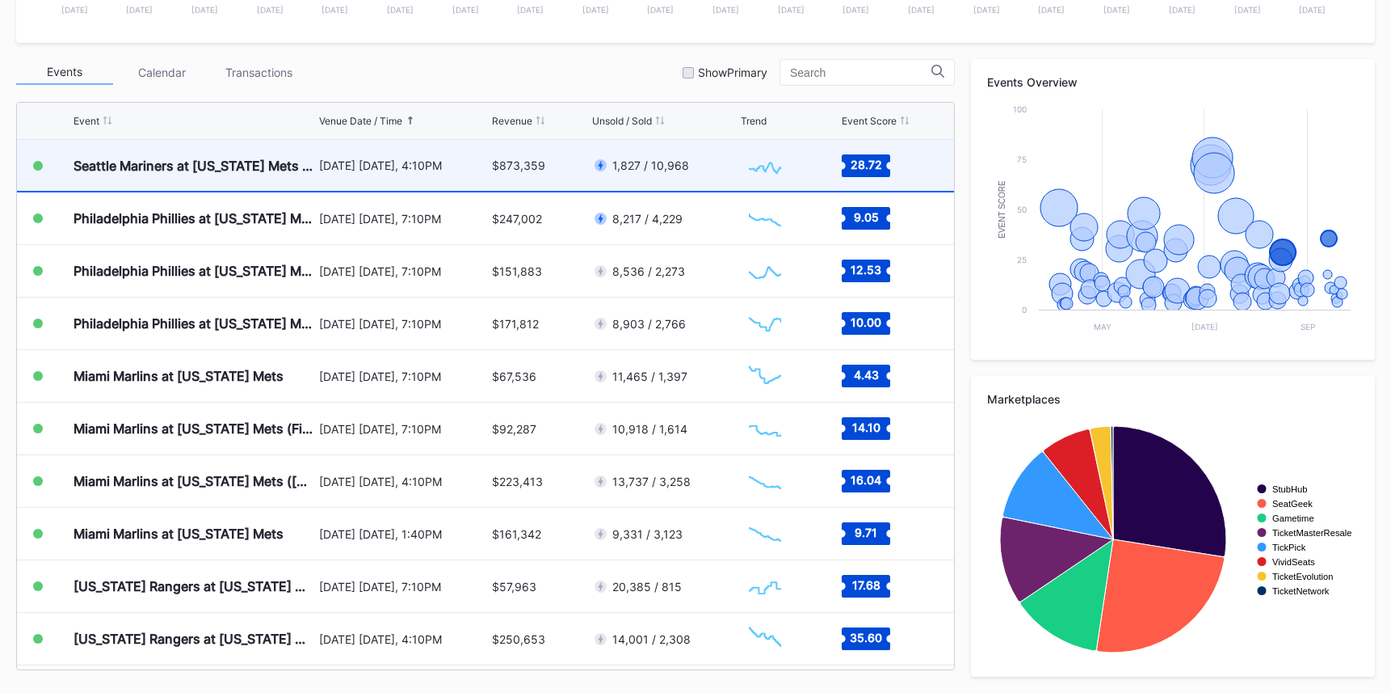
click at [507, 177] on div "$873,359" at bounding box center [540, 165] width 96 height 51
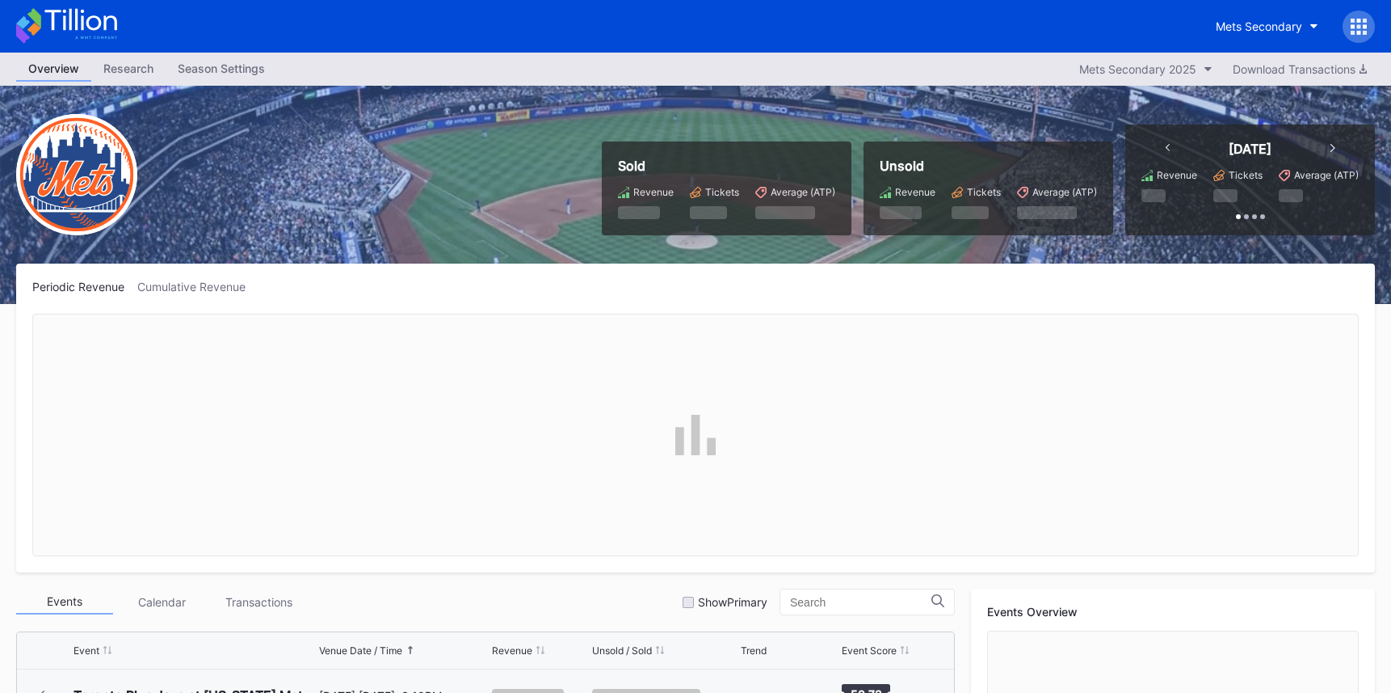
scroll to position [3309, 0]
click at [1353, 23] on icon at bounding box center [1359, 27] width 16 height 16
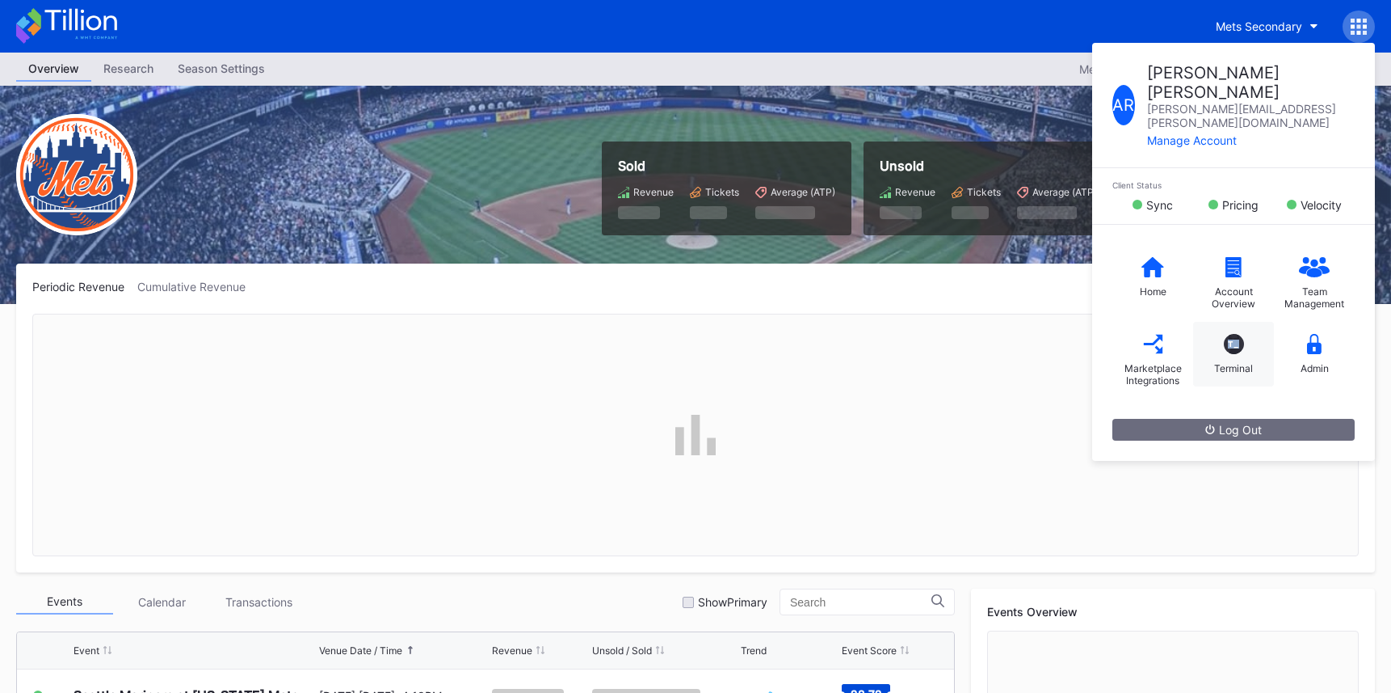
click at [1215, 322] on div "T_ Terminal" at bounding box center [1234, 354] width 81 height 65
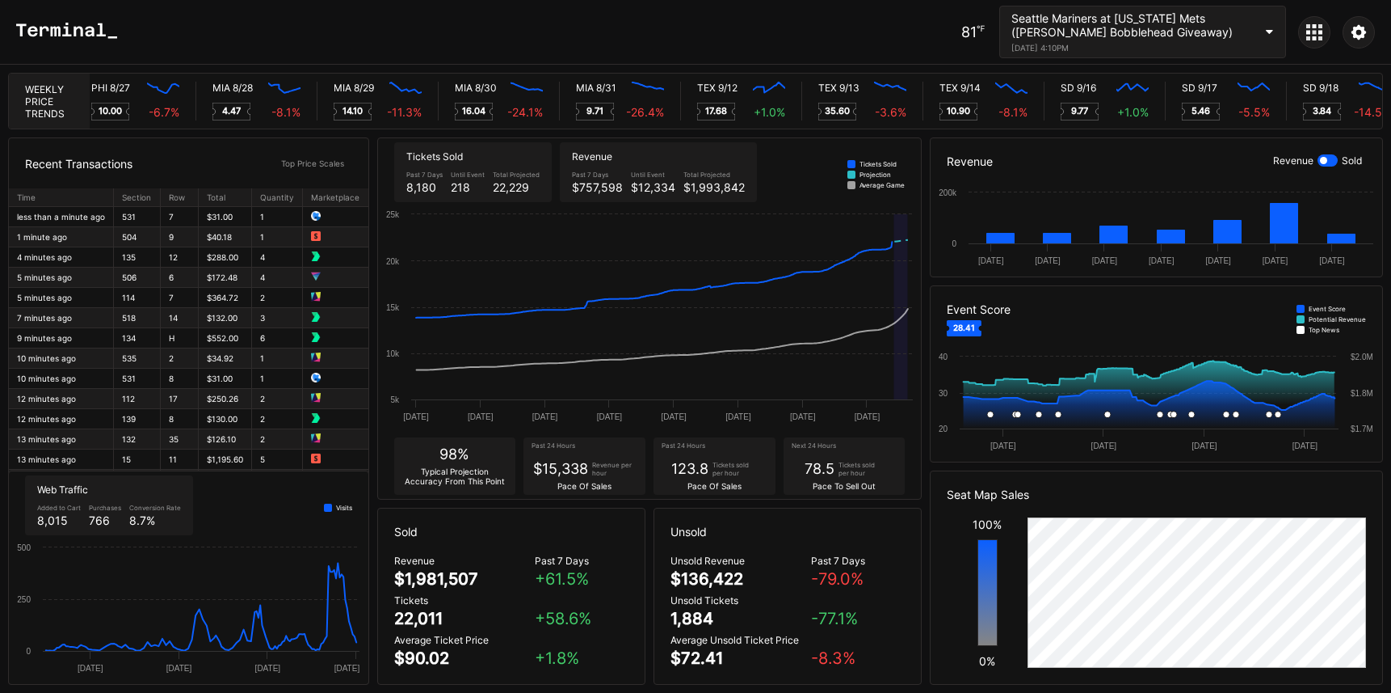
scroll to position [0, 8017]
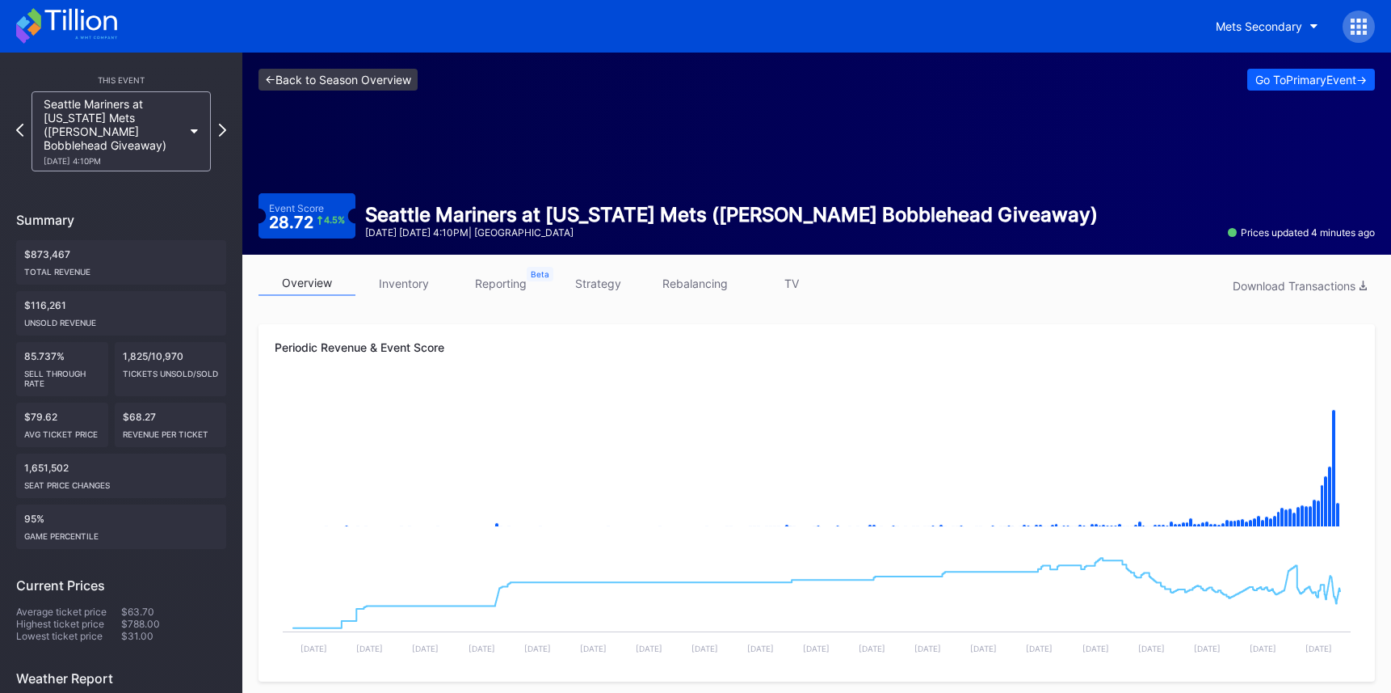
click at [377, 69] on link "<- Back to Season Overview" at bounding box center [338, 80] width 159 height 22
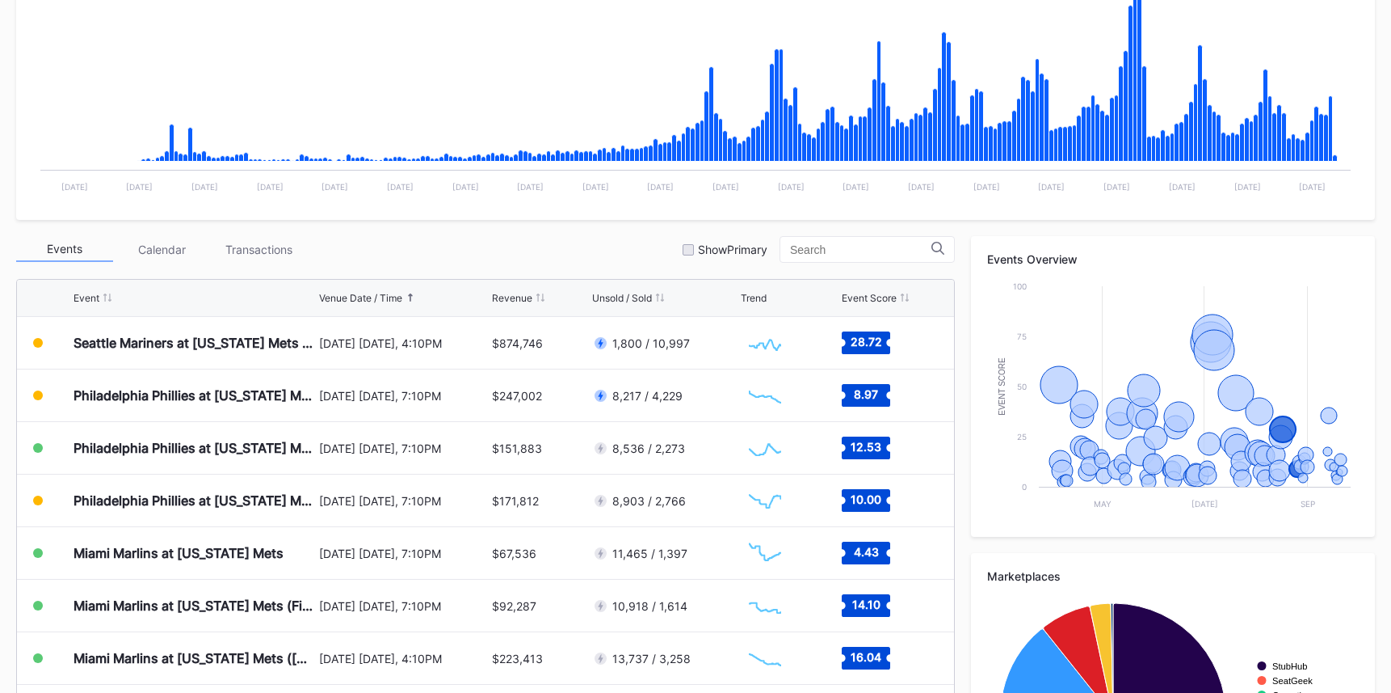
scroll to position [436, 0]
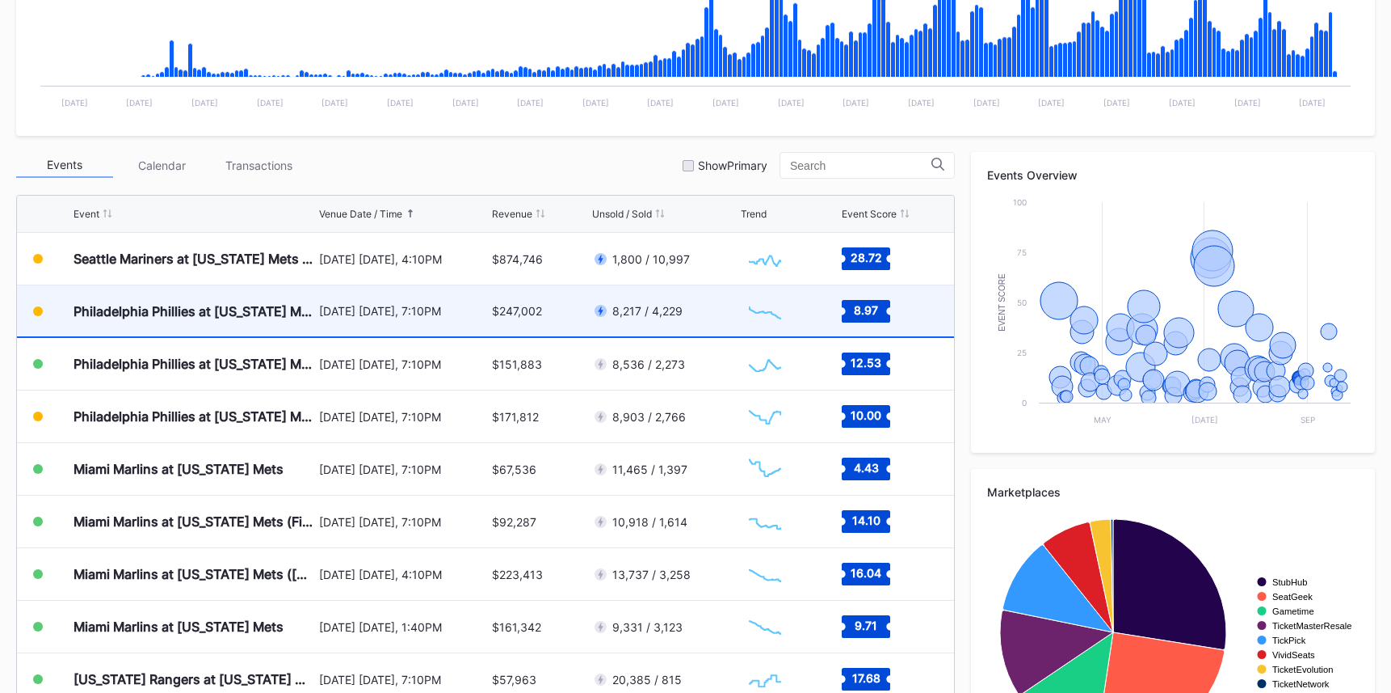
click at [561, 320] on div "$247,002" at bounding box center [540, 310] width 96 height 51
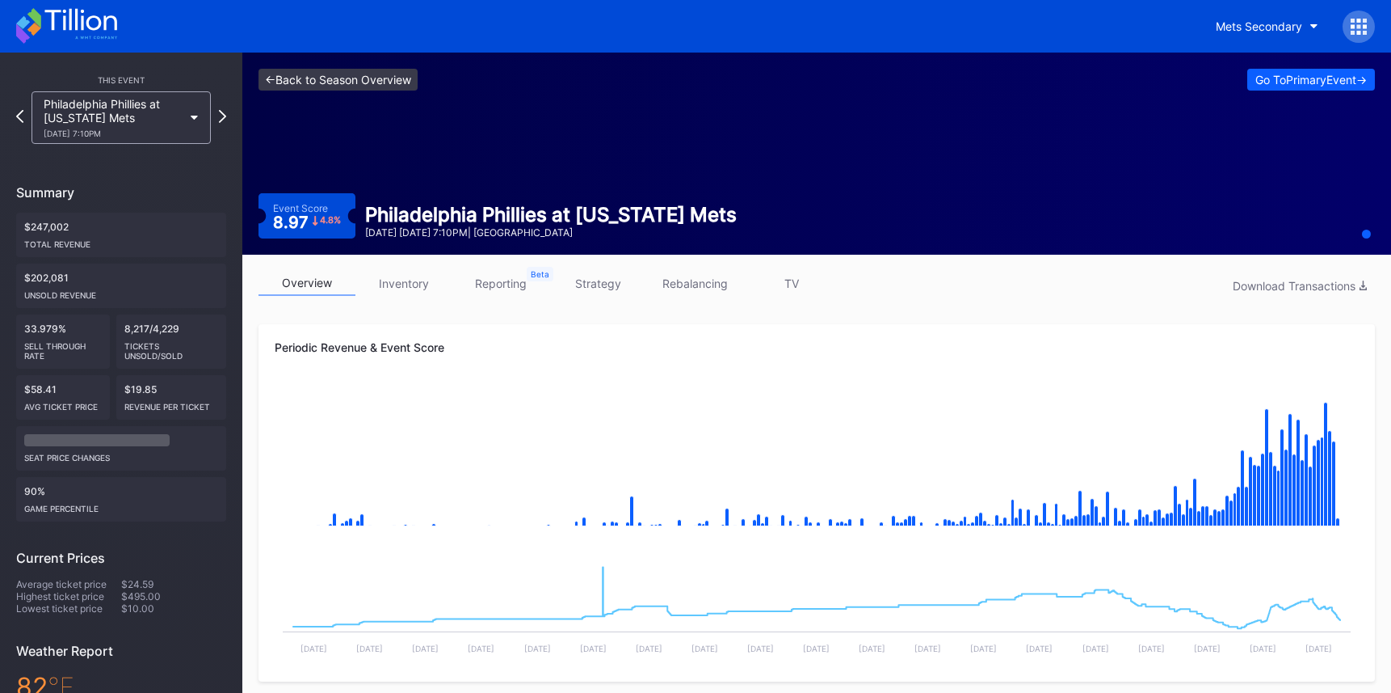
click at [413, 80] on link "<- Back to Season Overview" at bounding box center [338, 80] width 159 height 22
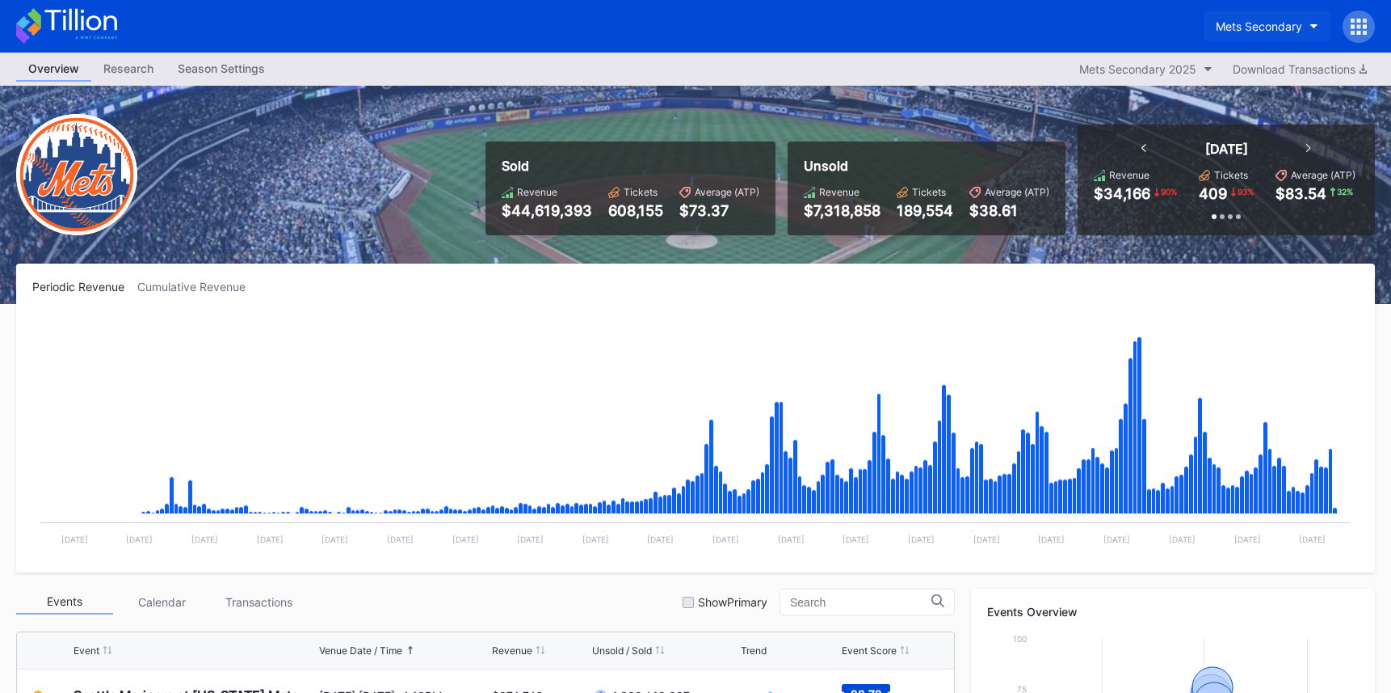
click at [1230, 24] on div "Mets Secondary" at bounding box center [1259, 26] width 86 height 14
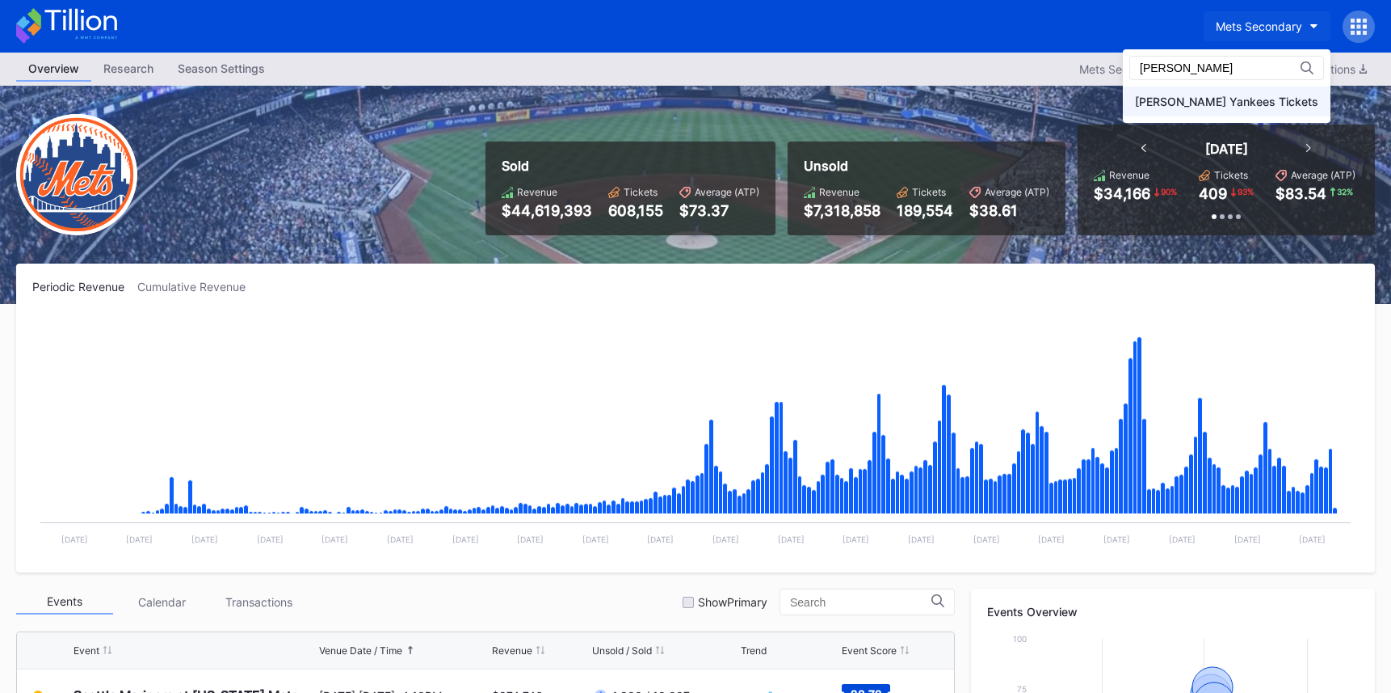
type input "cohen"
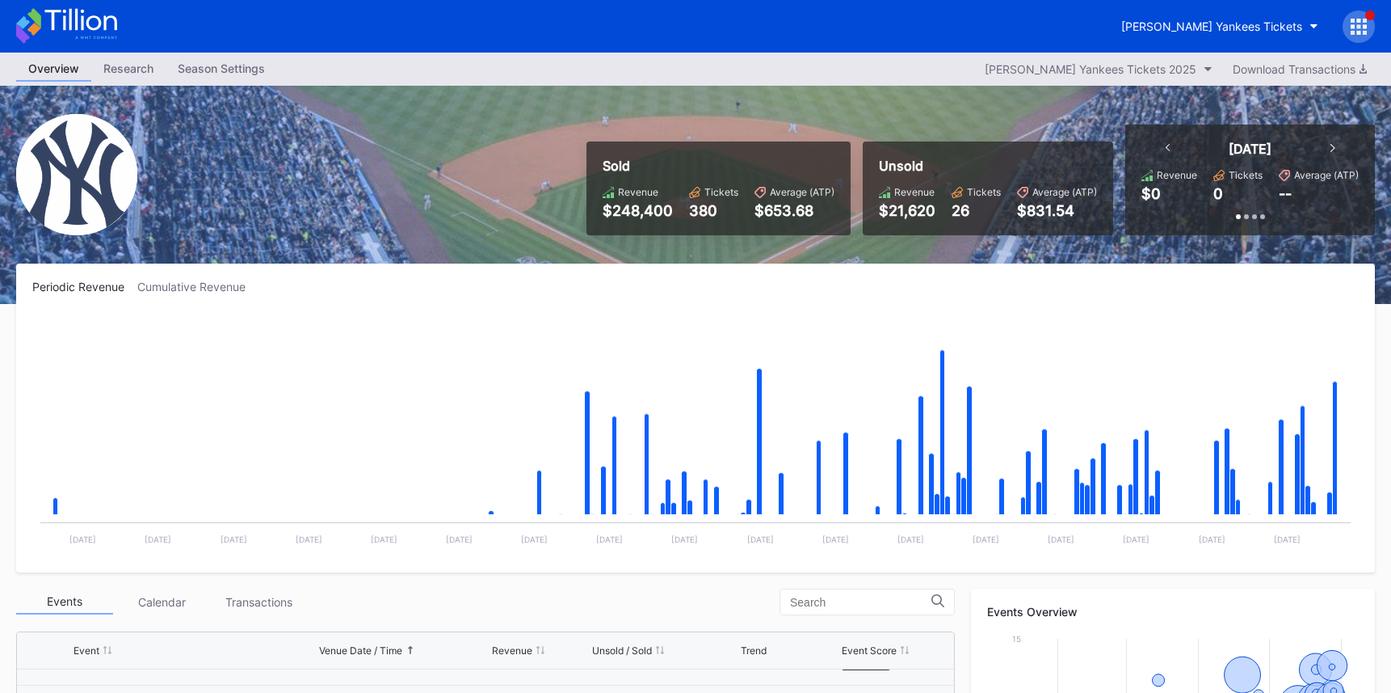
scroll to position [5673, 0]
